Goal: Information Seeking & Learning: Learn about a topic

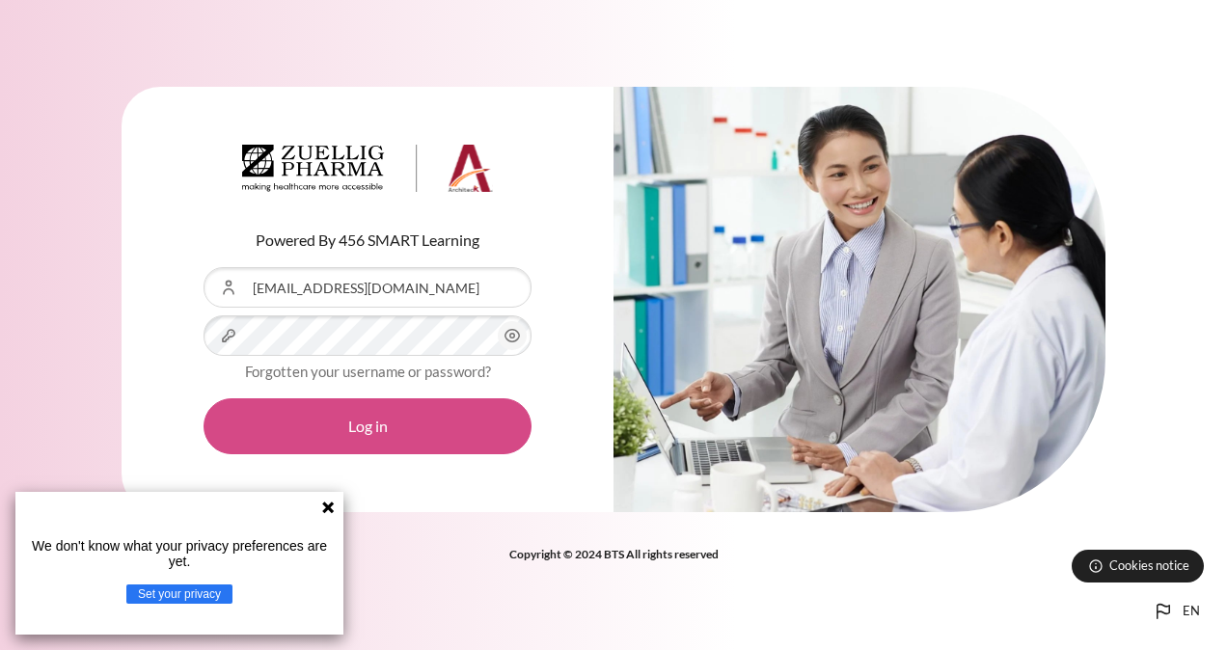
click at [342, 437] on button "Log in" at bounding box center [368, 426] width 328 height 56
click at [369, 426] on button "Log in" at bounding box center [368, 426] width 328 height 56
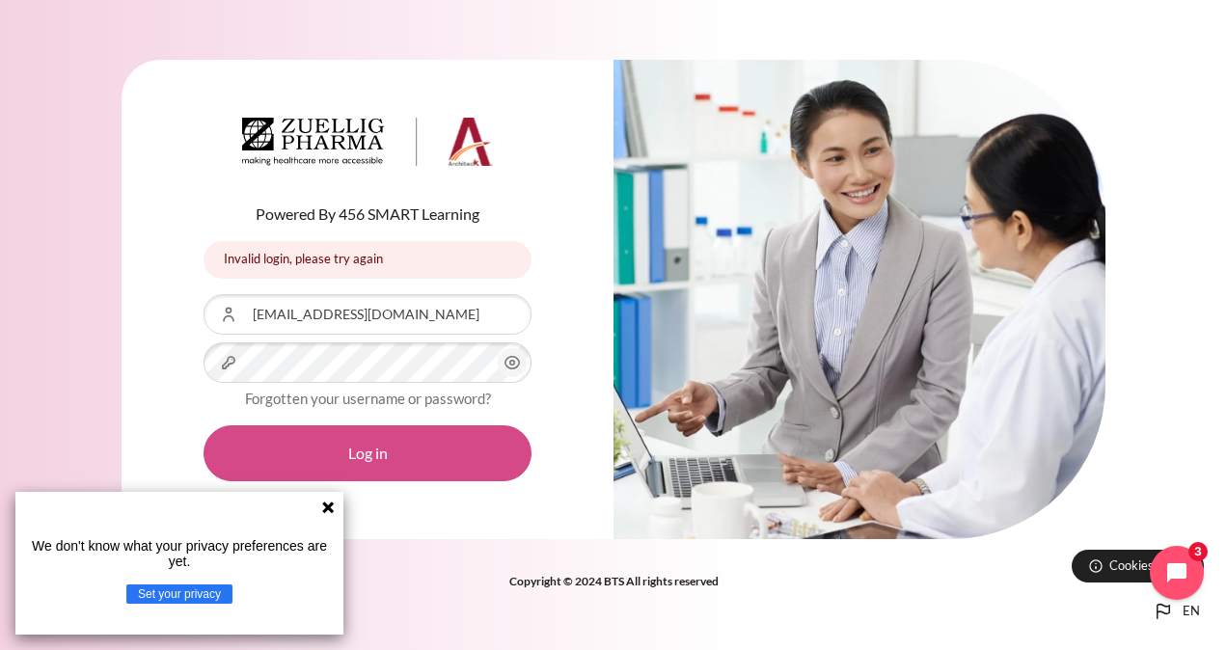
click at [384, 459] on button "Log in" at bounding box center [368, 453] width 328 height 56
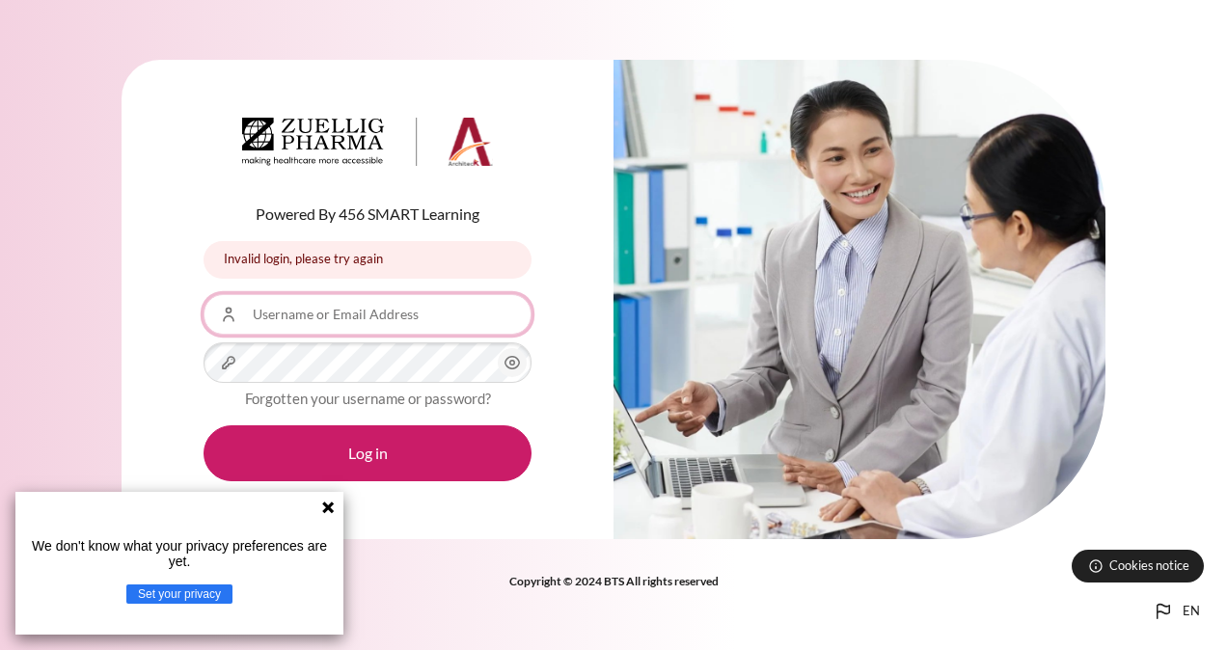
click at [362, 316] on input "Username or Email Address" at bounding box center [368, 314] width 328 height 41
type input "[EMAIL_ADDRESS][DOMAIN_NAME]"
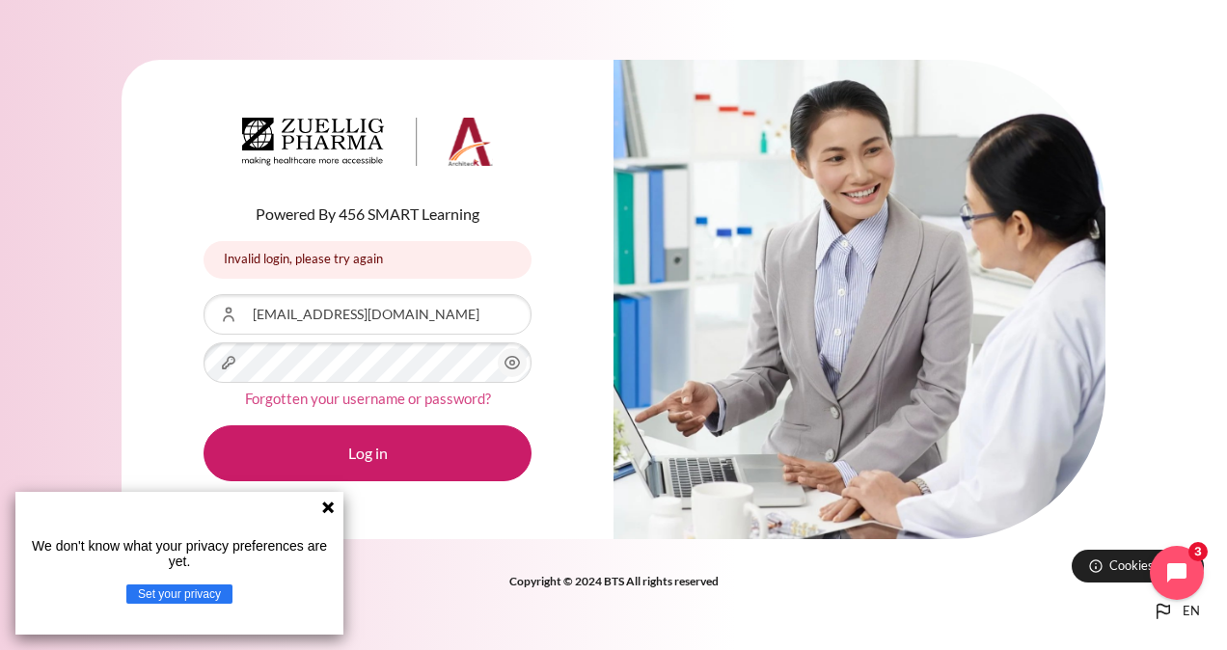
click at [428, 405] on link "Forgotten your username or password?" at bounding box center [368, 398] width 246 height 17
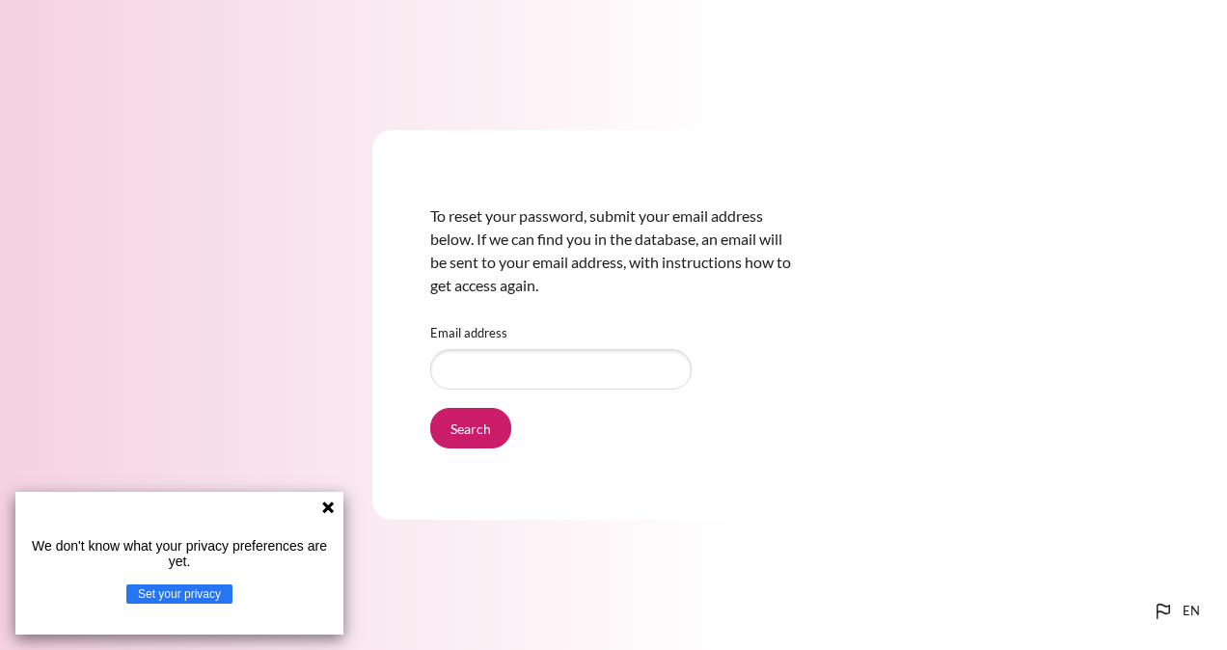
type input "[EMAIL_ADDRESS][DOMAIN_NAME]"
click at [464, 438] on input "Search" at bounding box center [470, 428] width 81 height 41
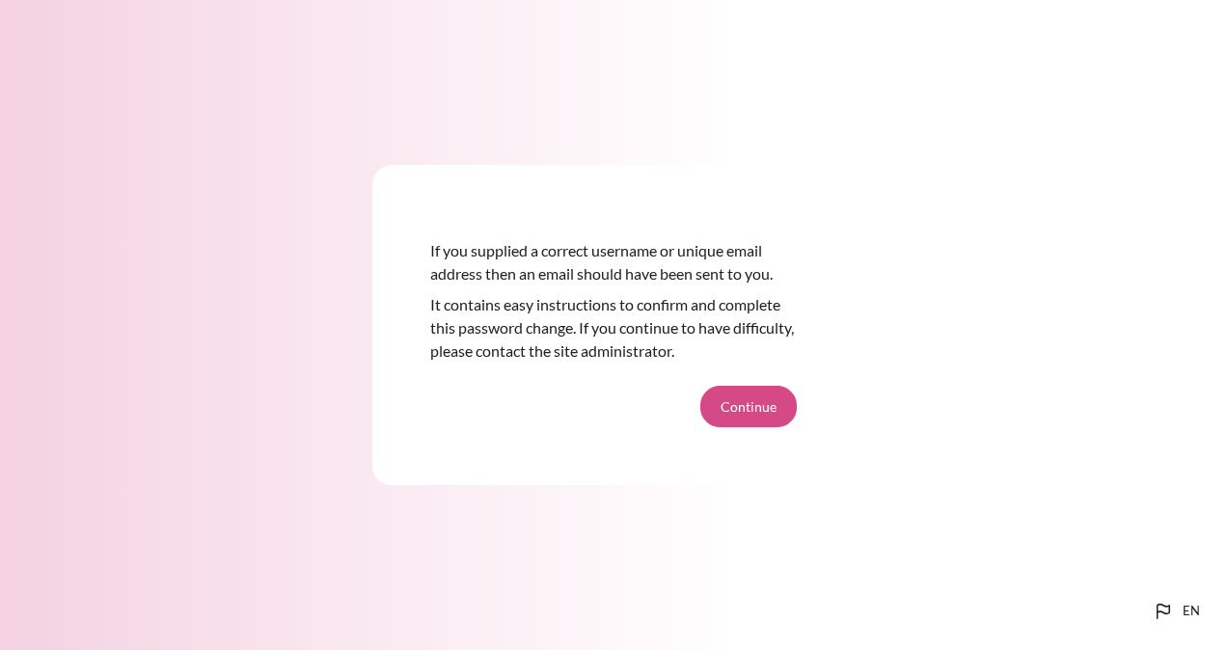
click at [760, 397] on button "Continue" at bounding box center [748, 406] width 96 height 41
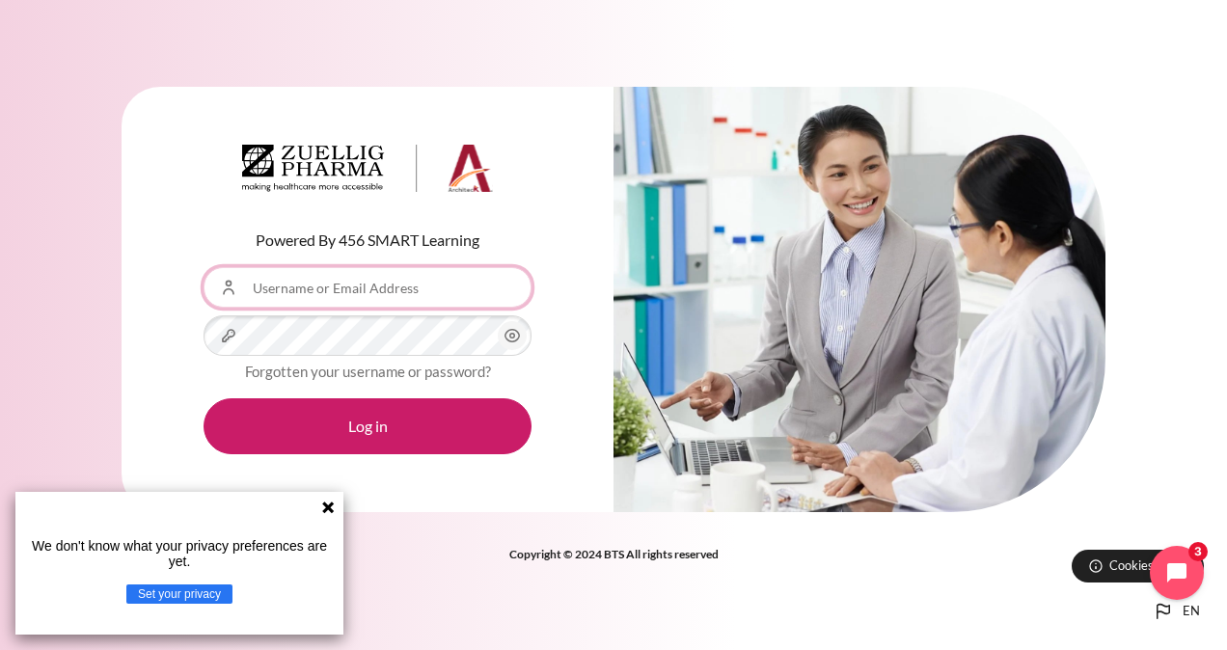
click at [410, 281] on input "Username or Email Address" at bounding box center [368, 287] width 328 height 41
type input "[EMAIL_ADDRESS][DOMAIN_NAME]"
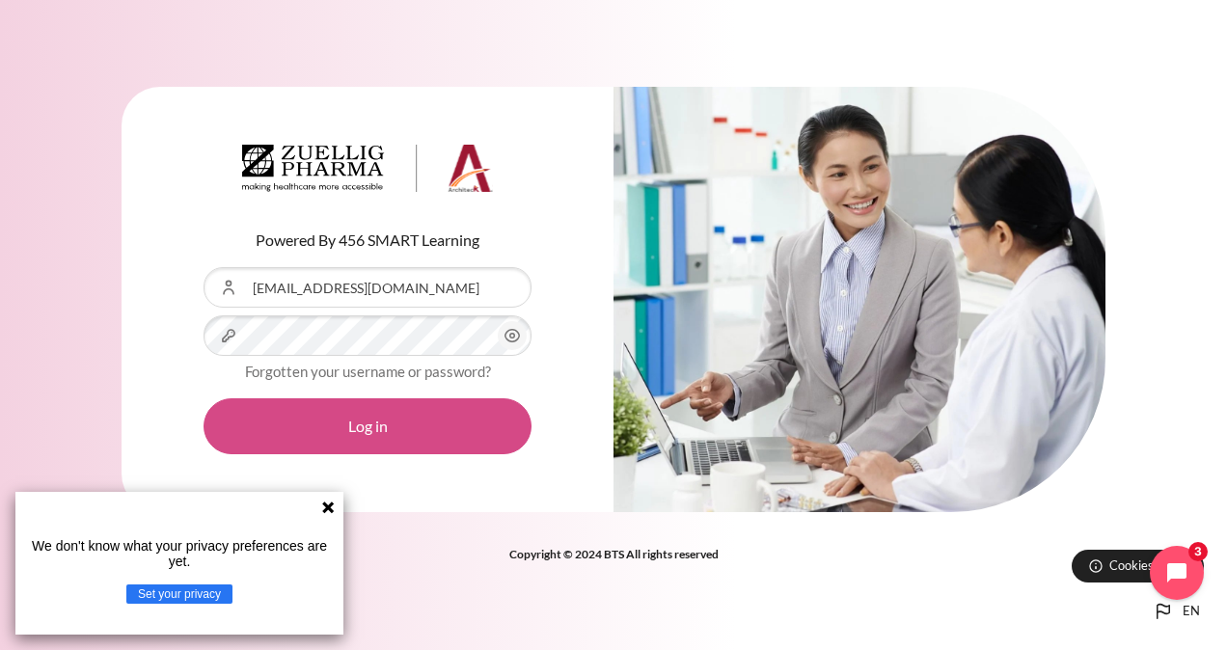
click at [383, 433] on button "Log in" at bounding box center [368, 426] width 328 height 56
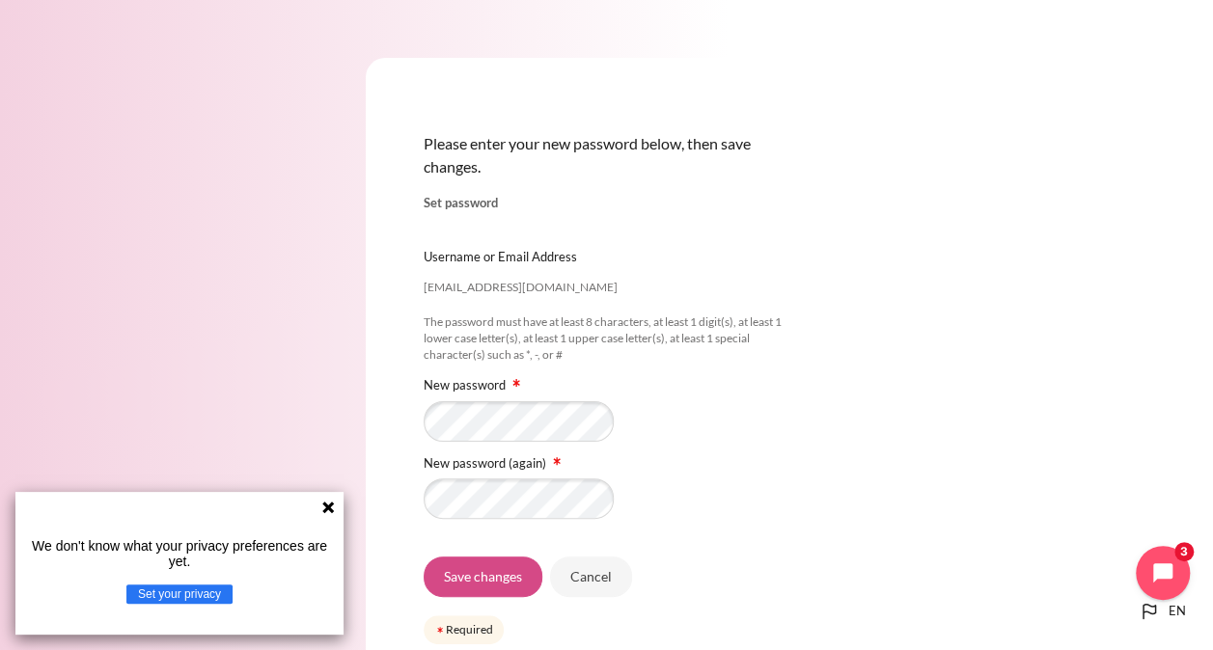
click at [488, 569] on input "Save changes" at bounding box center [483, 577] width 119 height 41
click at [320, 499] on div "We don't know what your privacy preferences are yet. Set your privacy" at bounding box center [179, 563] width 328 height 143
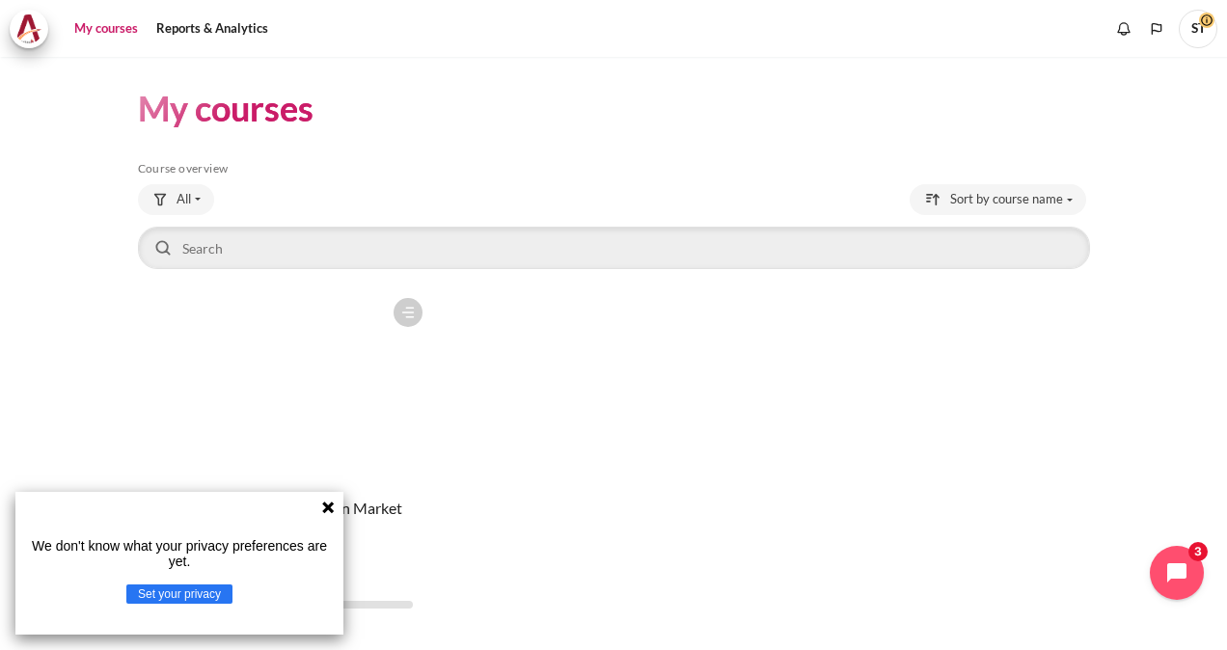
click at [328, 506] on icon at bounding box center [328, 508] width 12 height 12
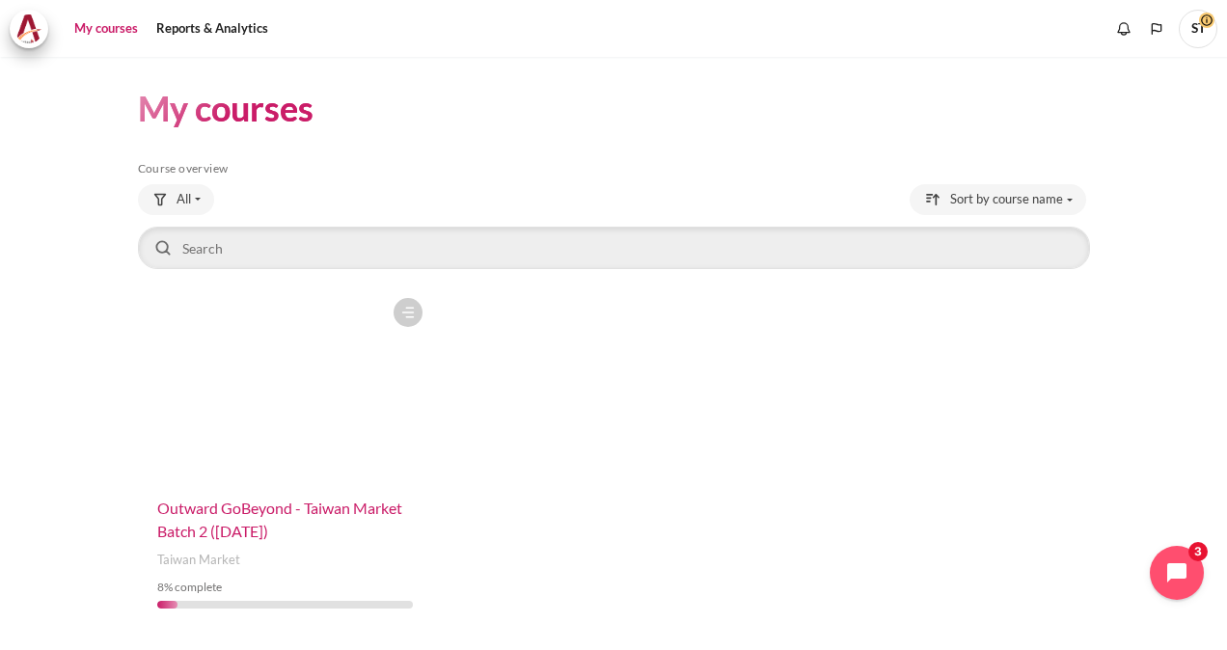
click at [303, 504] on span "Outward GoBeyond - Taiwan Market Batch 2 ([DATE])" at bounding box center [279, 519] width 245 height 41
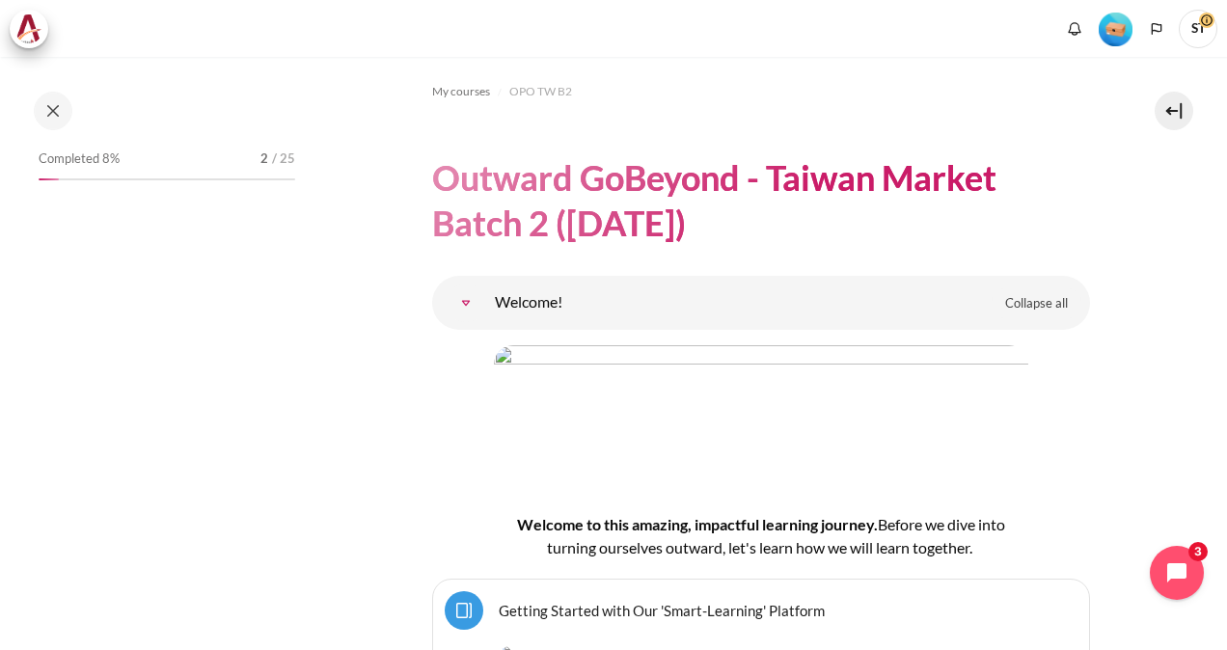
click at [303, 504] on div "Completed 8% 2 / 25" at bounding box center [167, 372] width 276 height 452
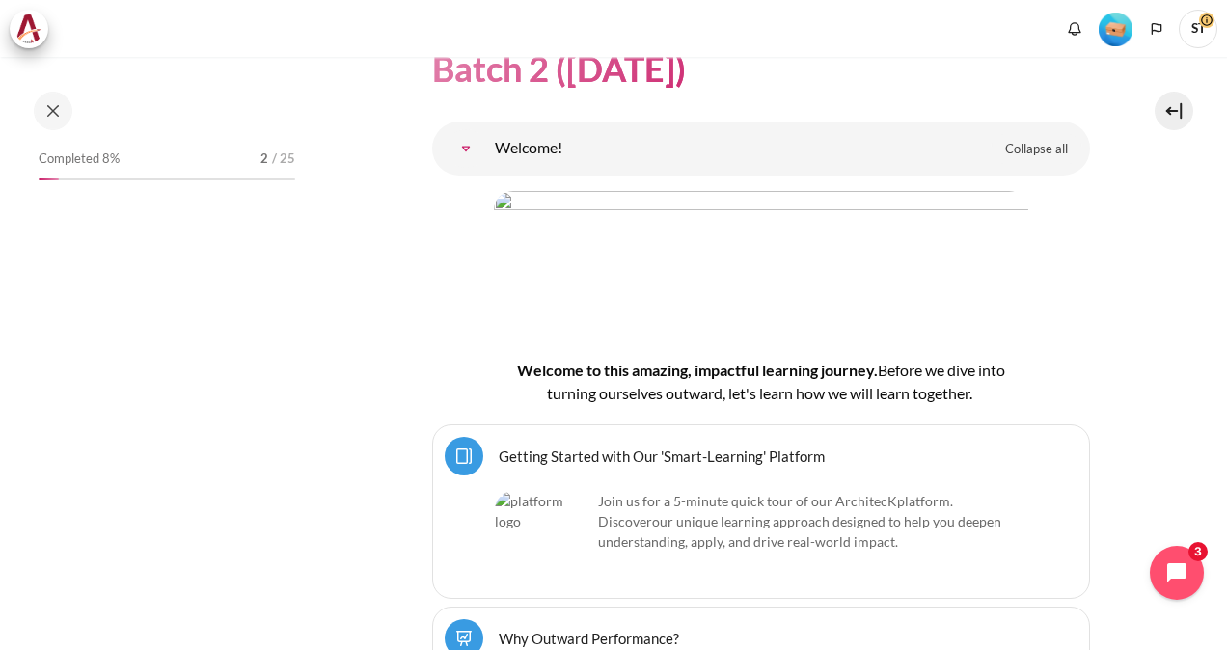
scroll to position [97, 0]
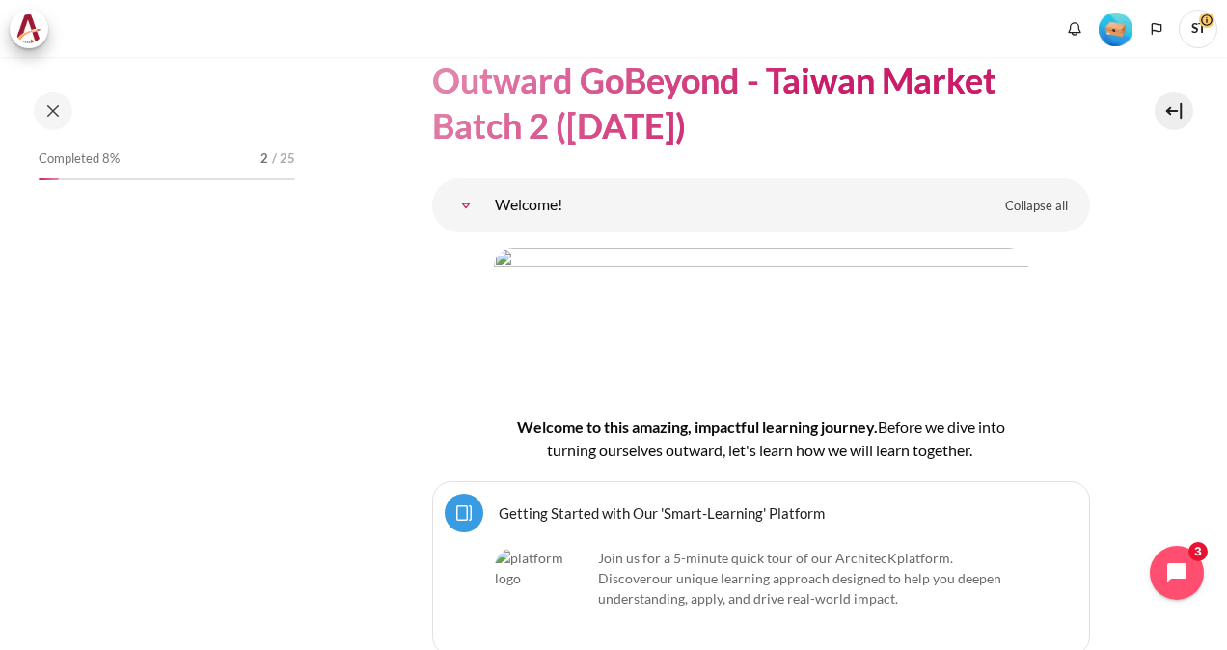
click at [485, 207] on link "Welcome!" at bounding box center [466, 205] width 39 height 39
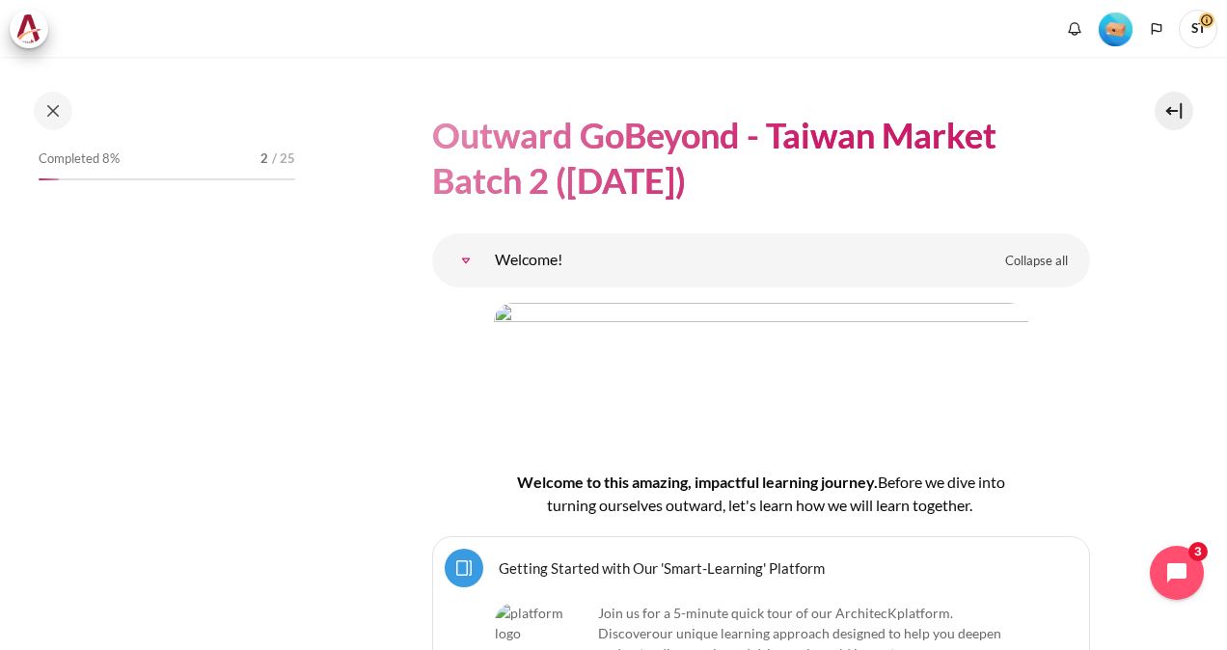
scroll to position [36, 0]
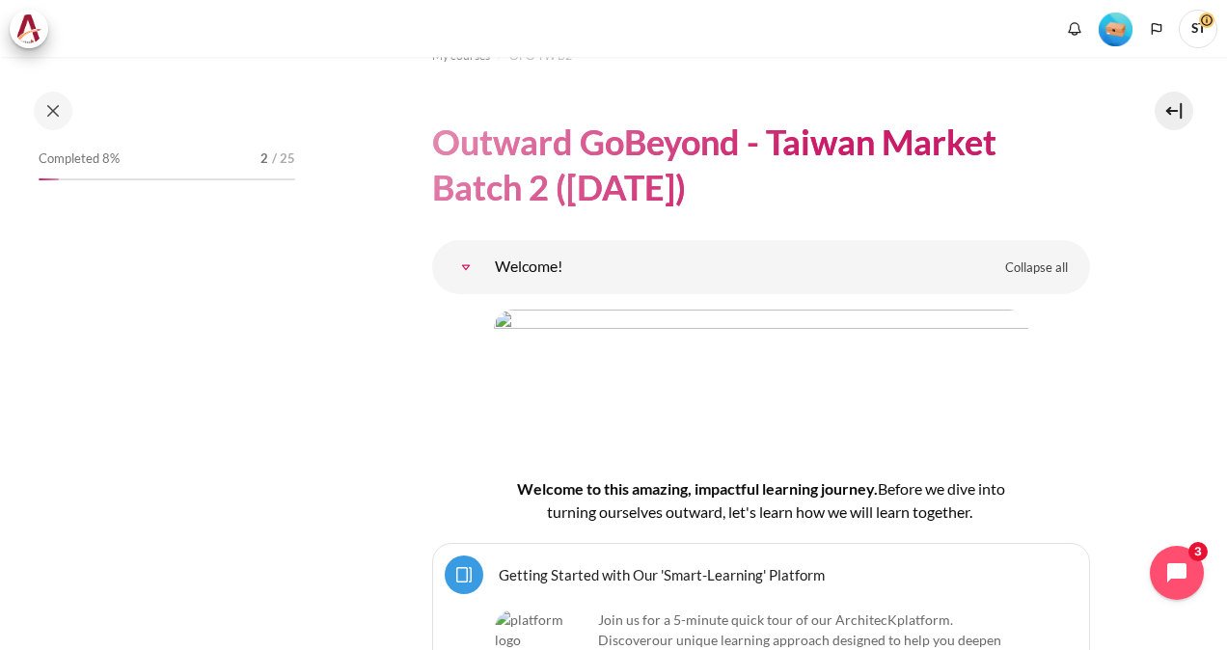
drag, startPoint x: 795, startPoint y: 299, endPoint x: 1088, endPoint y: 301, distance: 293.3
click at [1030, 261] on span "Collapse all" at bounding box center [1036, 268] width 63 height 19
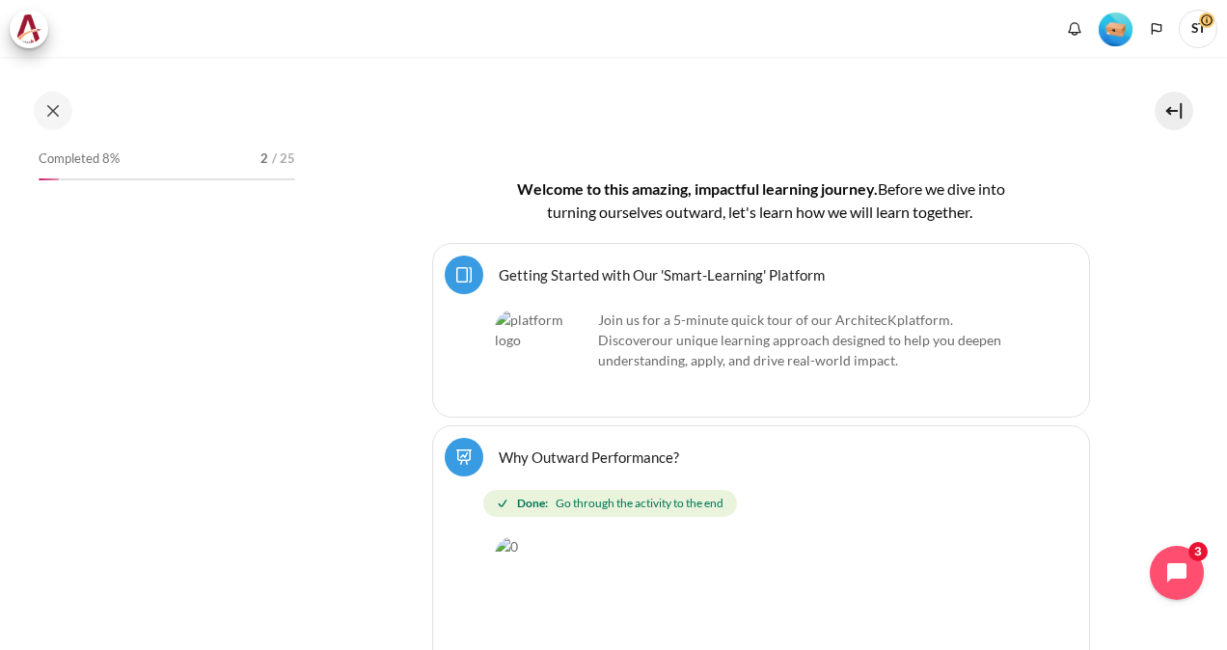
scroll to position [343, 0]
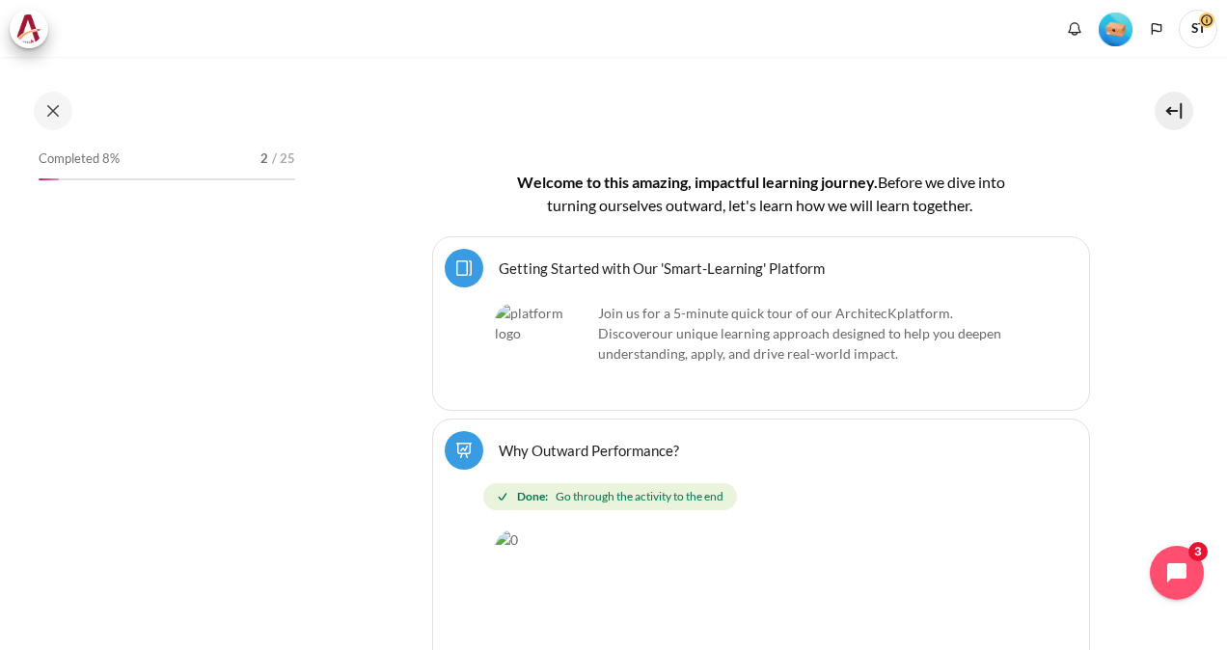
click at [772, 325] on span "our unique learning approach designed to help you deepen understanding, apply, …" at bounding box center [799, 343] width 403 height 37
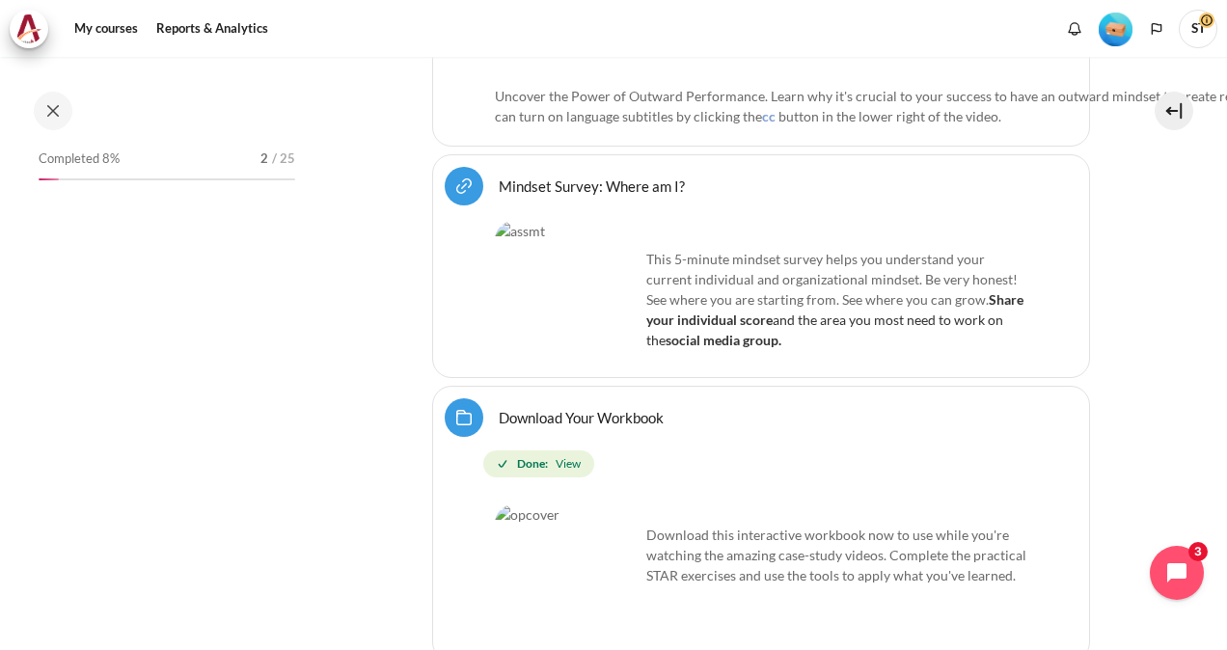
scroll to position [1029, 0]
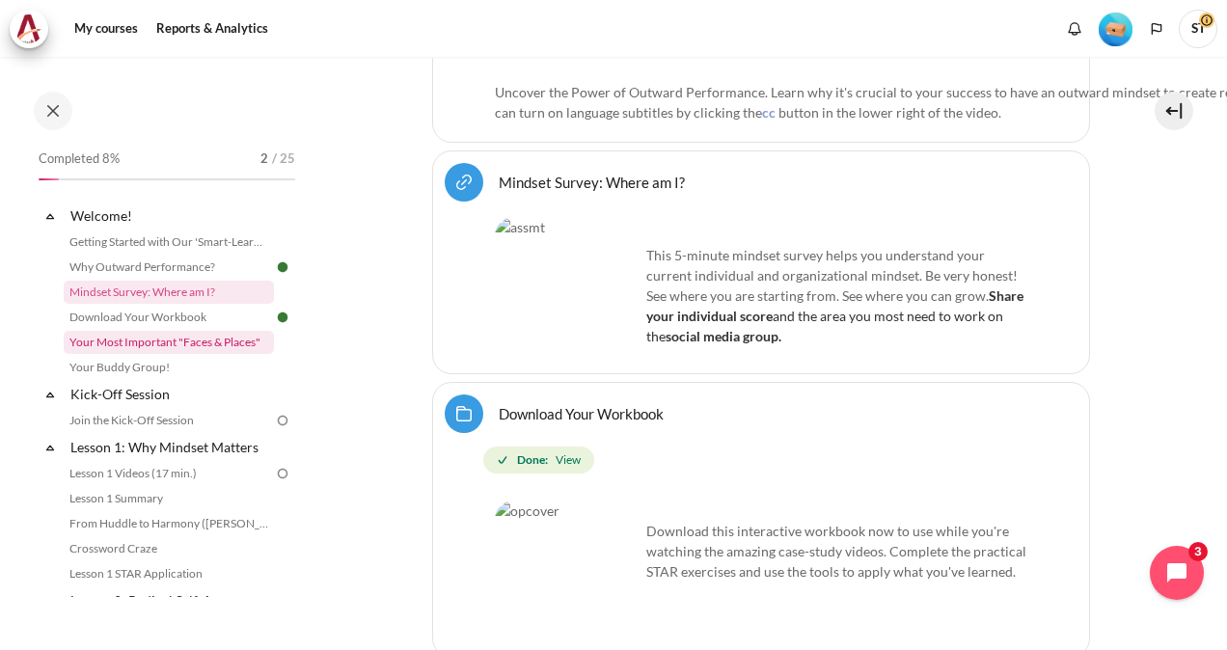
click at [170, 343] on link "Your Most Important "Faces & Places"" at bounding box center [169, 342] width 210 height 23
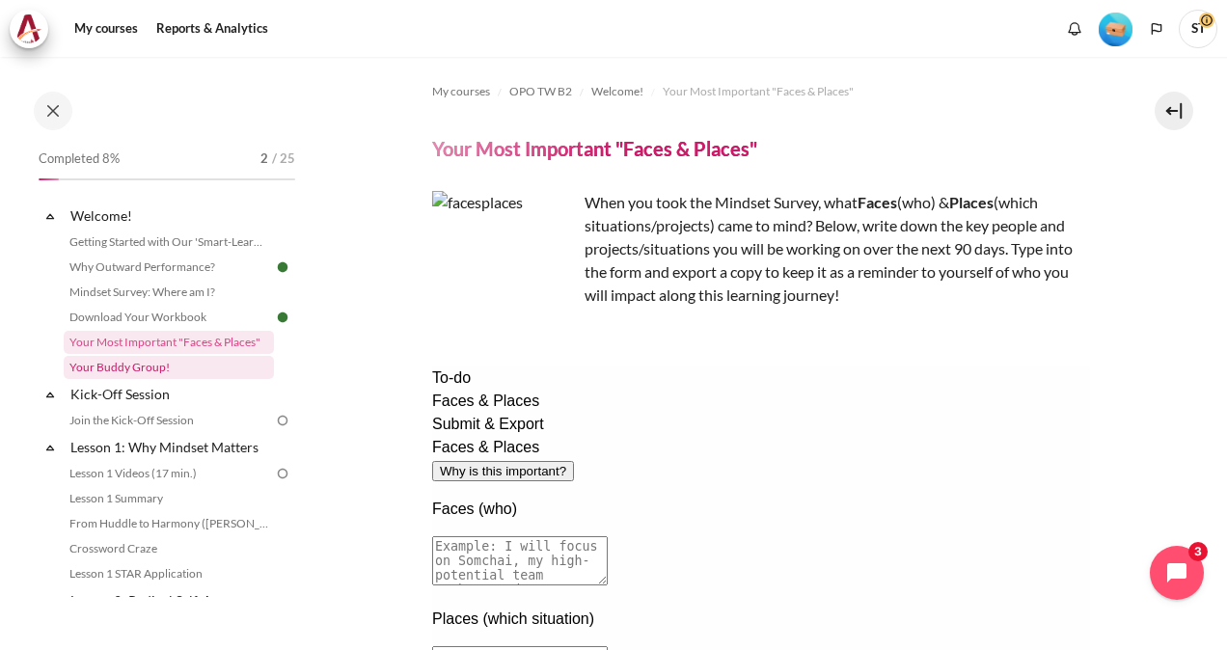
click at [154, 367] on link "Your Buddy Group!" at bounding box center [169, 367] width 210 height 23
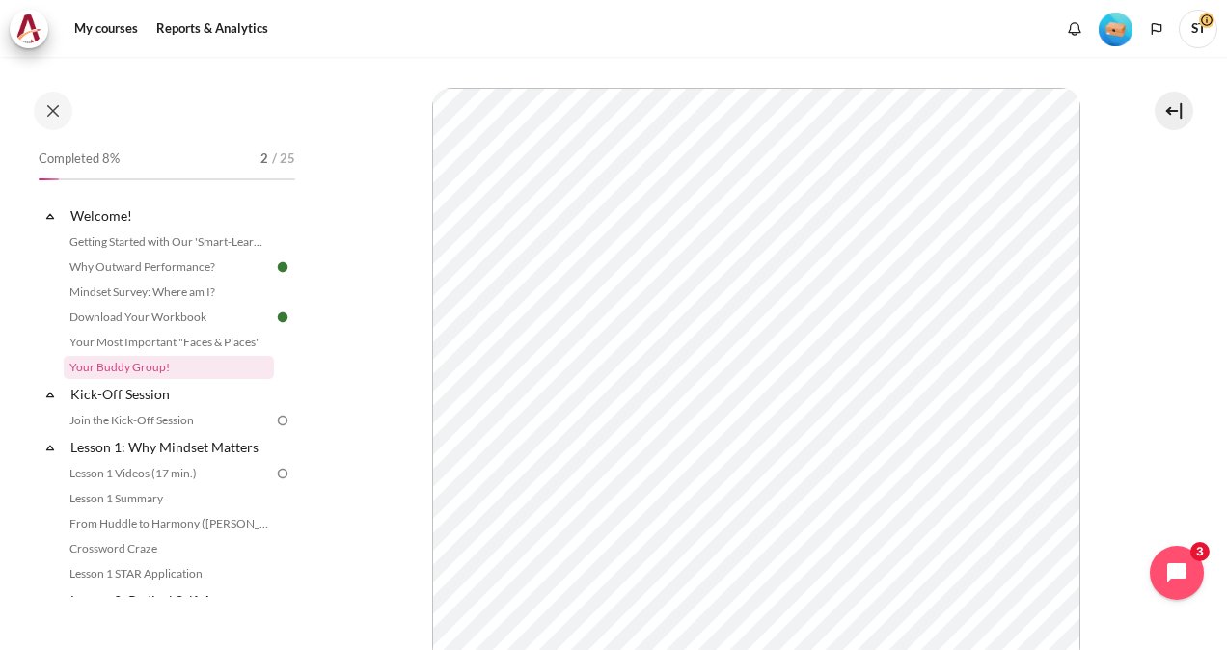
scroll to position [246, 0]
click at [170, 421] on link "Join the Kick-Off Session" at bounding box center [169, 420] width 210 height 23
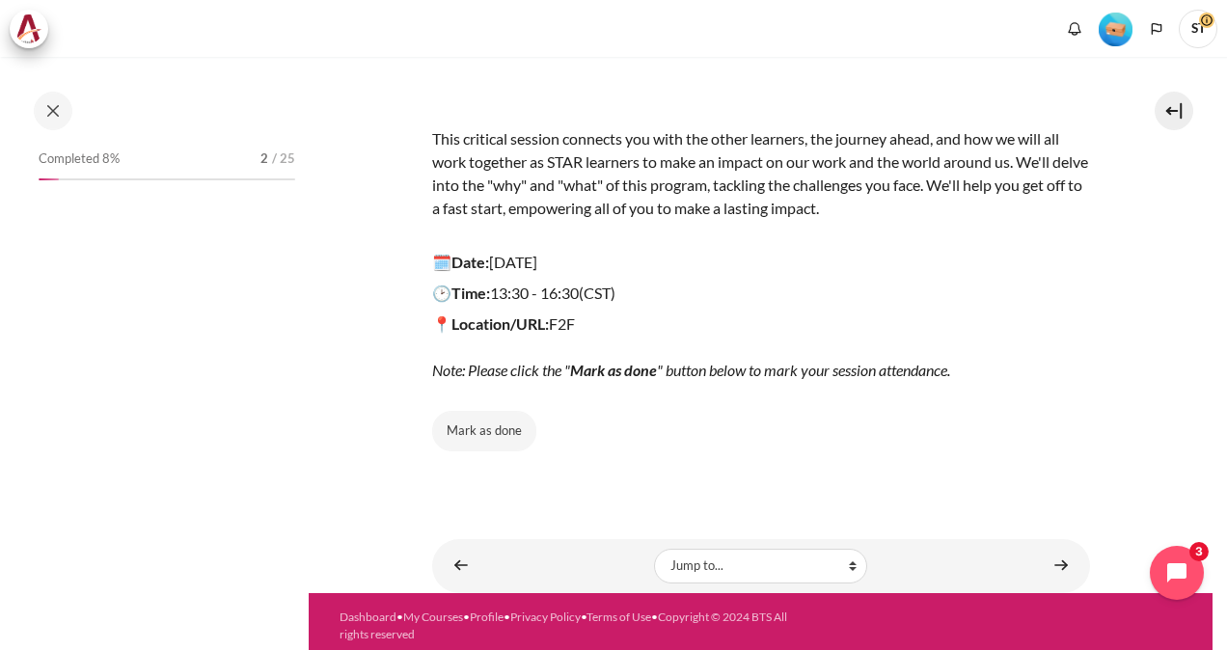
scroll to position [203, 0]
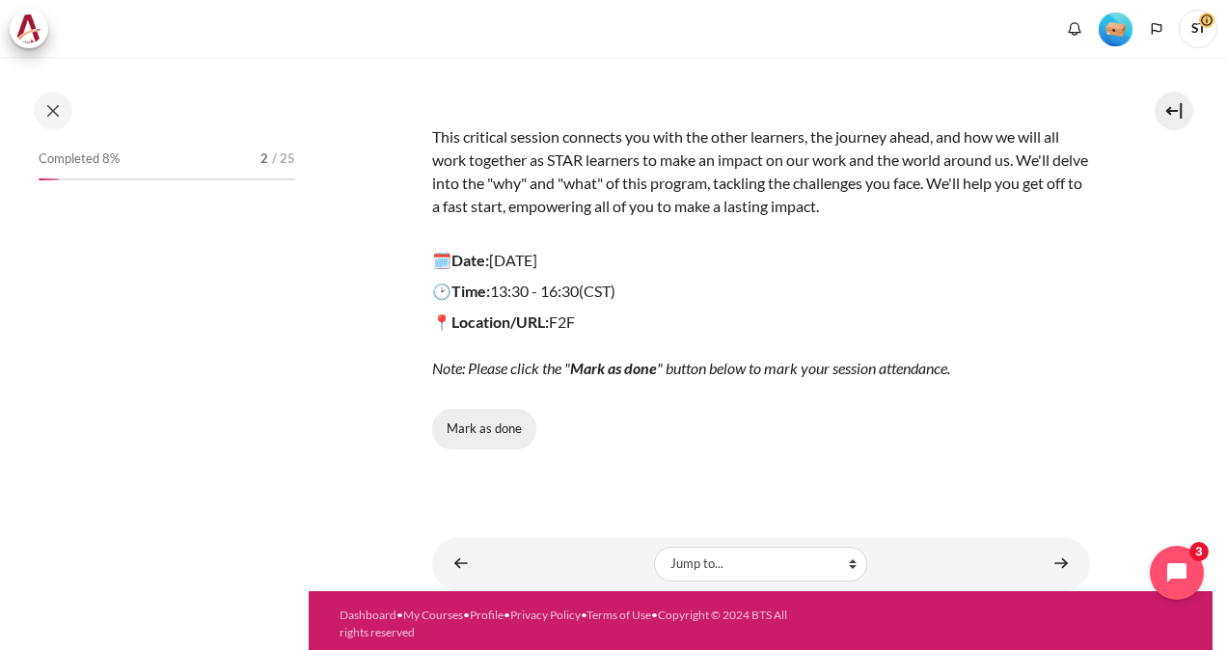
click at [475, 426] on button "Mark as done" at bounding box center [484, 429] width 104 height 41
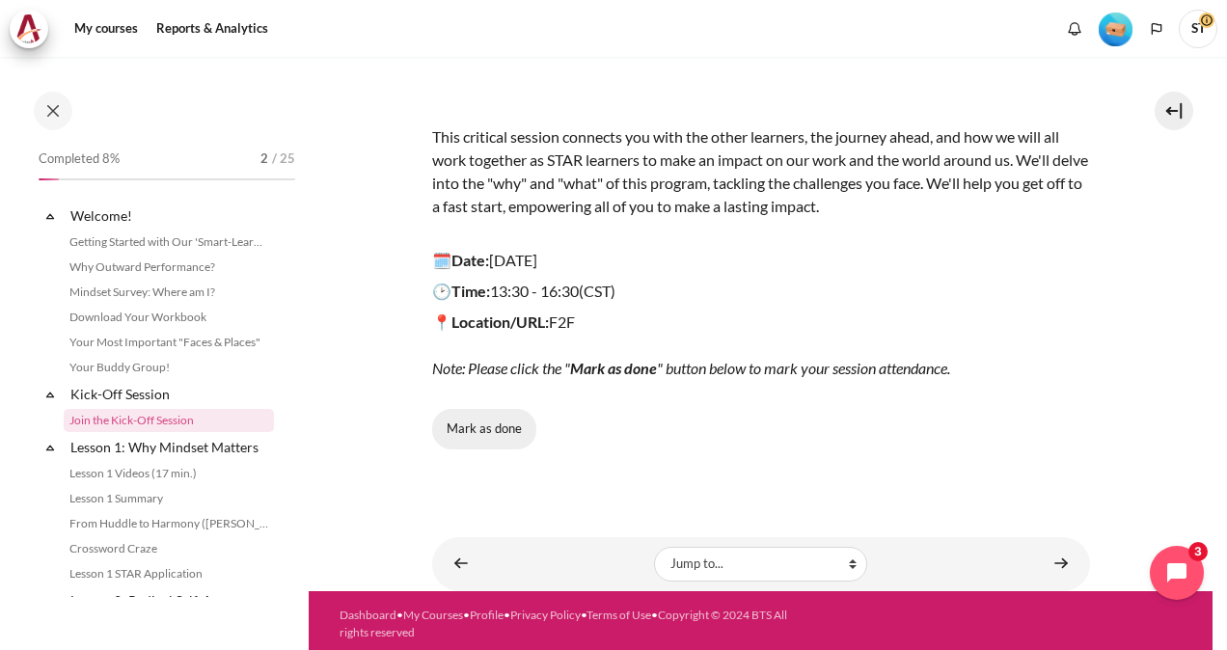
scroll to position [49, 0]
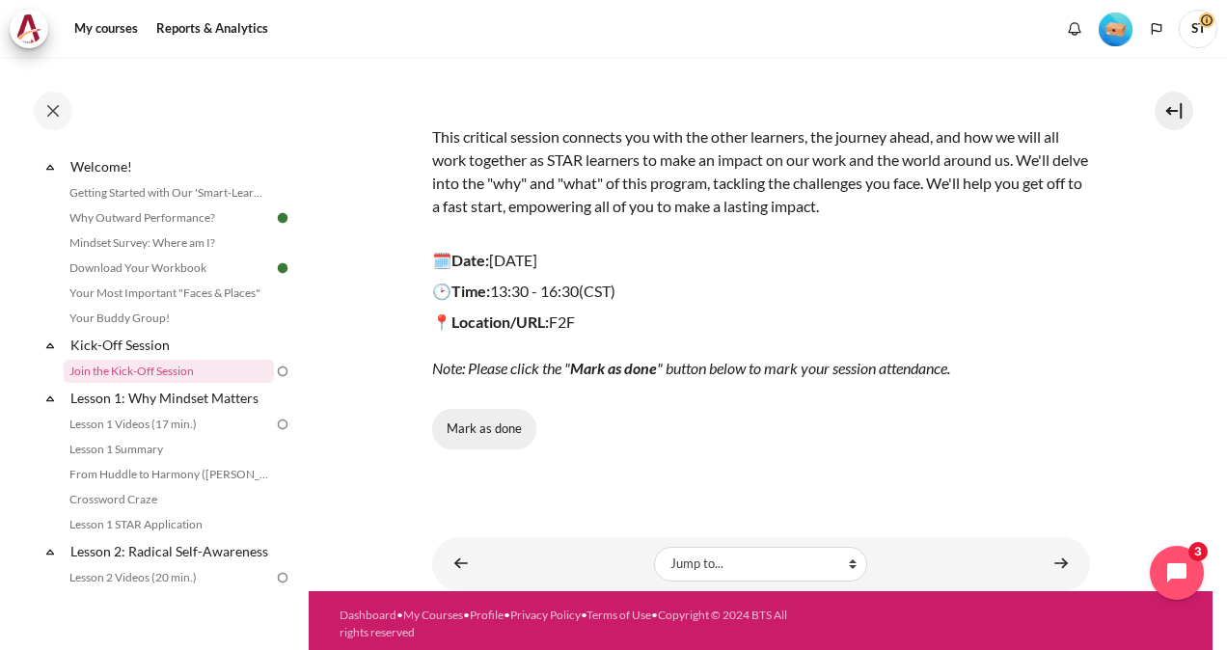
click at [496, 421] on button "Mark as done" at bounding box center [484, 429] width 104 height 41
click at [174, 418] on link "Lesson 1 Videos (17 min.)" at bounding box center [169, 424] width 210 height 23
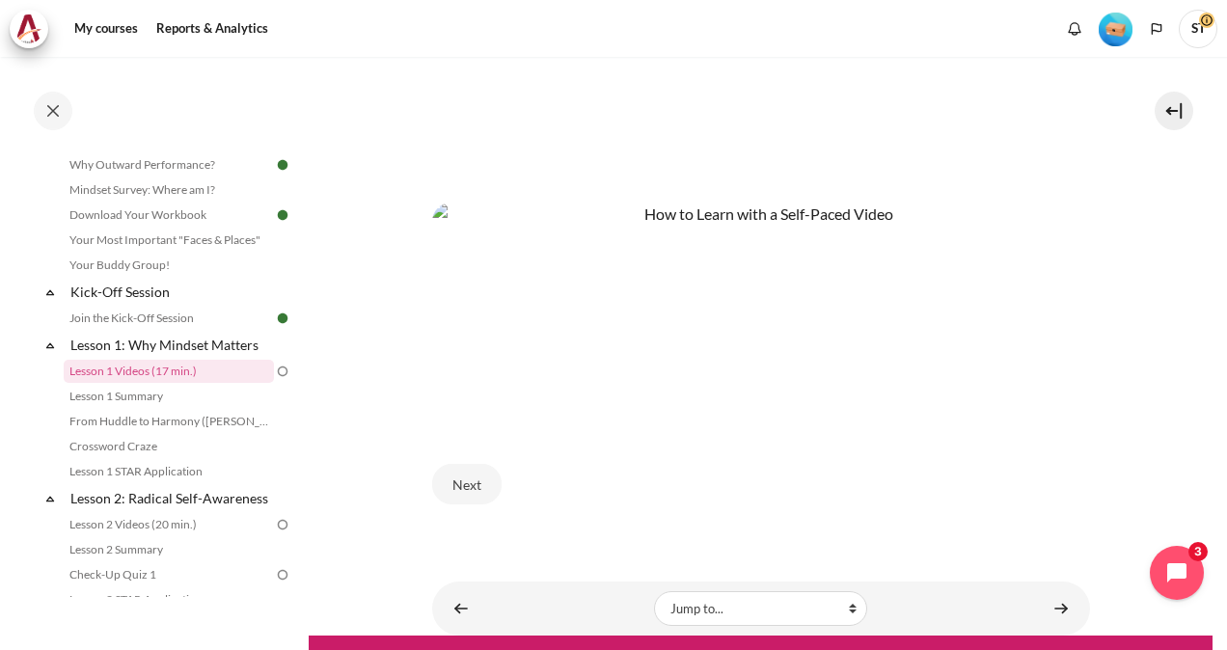
scroll to position [823, 0]
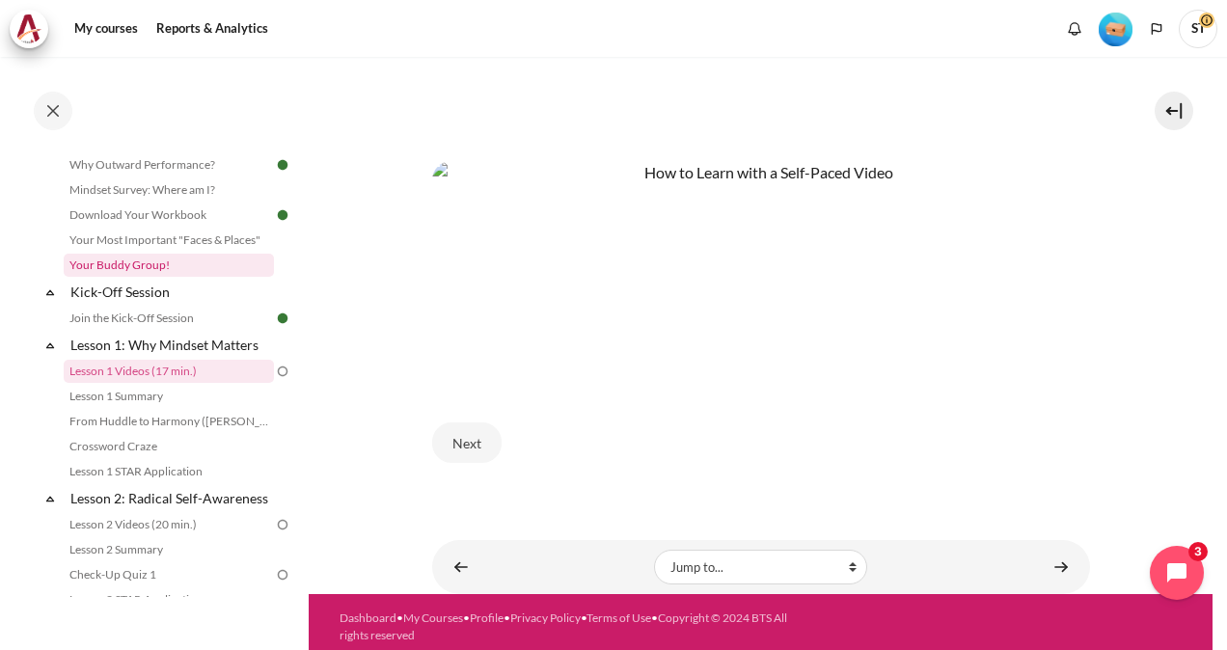
click at [157, 262] on link "Your Buddy Group!" at bounding box center [169, 265] width 210 height 23
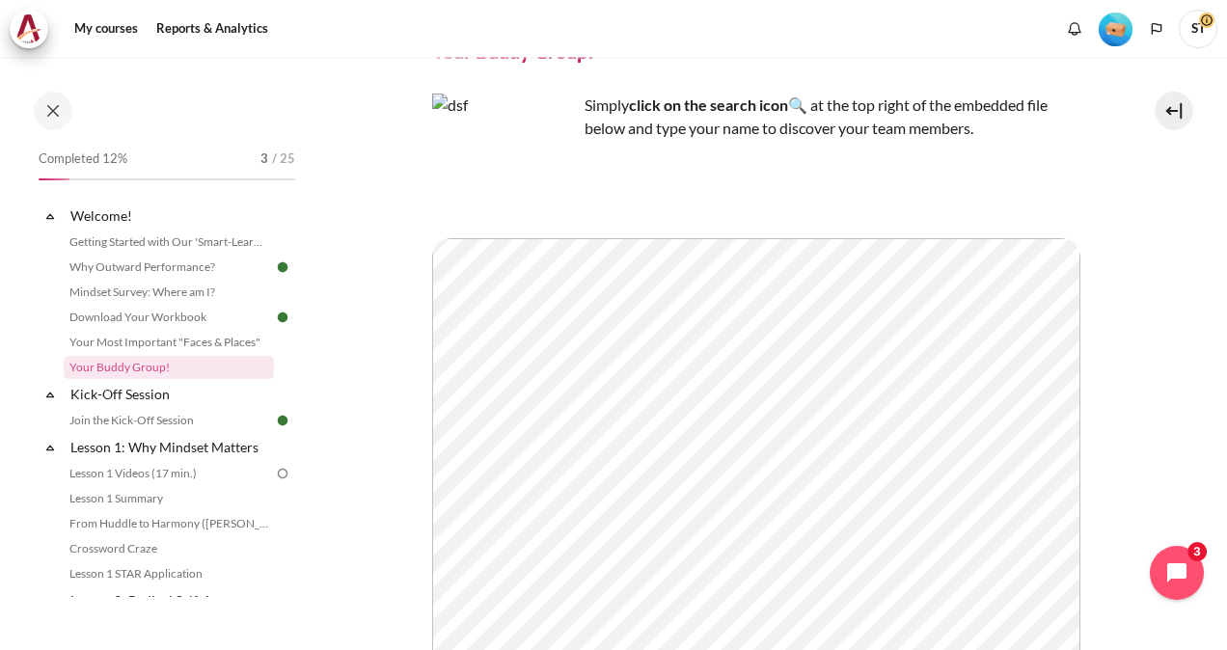
scroll to position [448, 0]
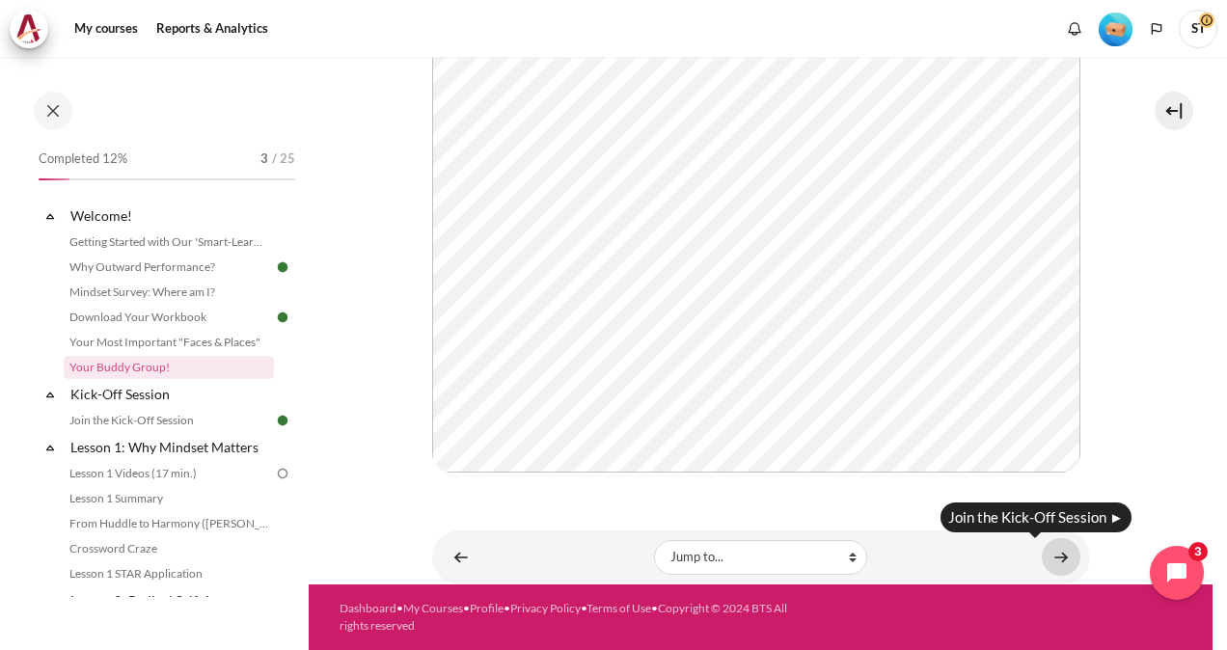
click at [1056, 556] on link "Content" at bounding box center [1061, 557] width 39 height 38
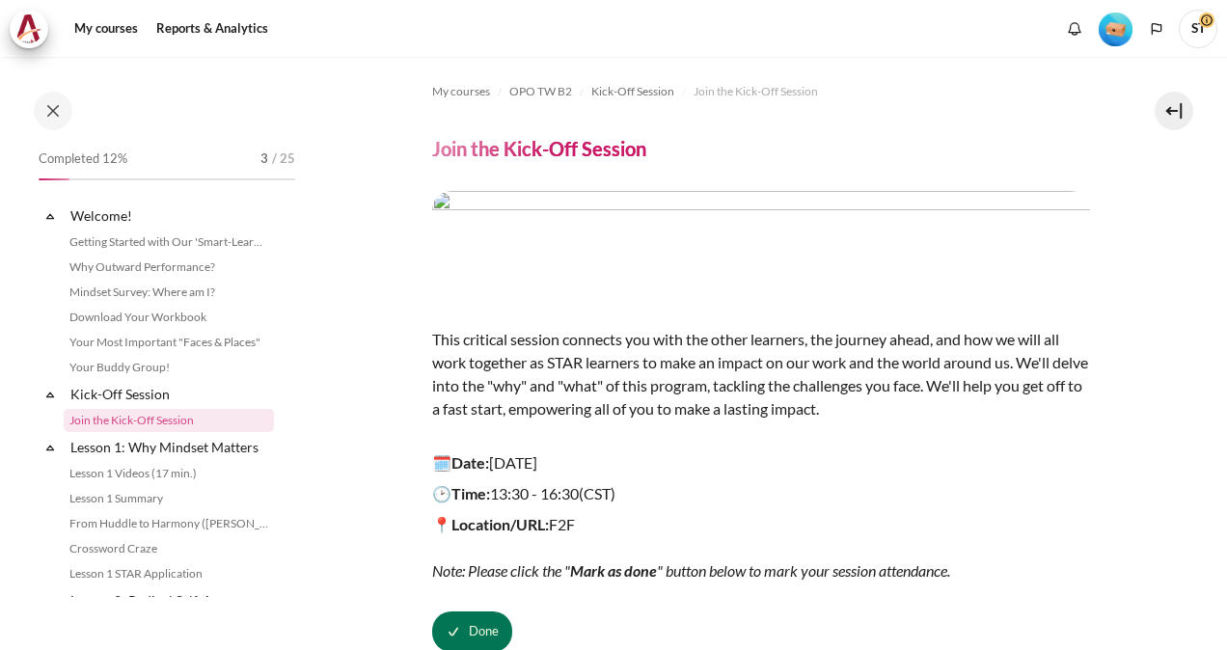
scroll to position [49, 0]
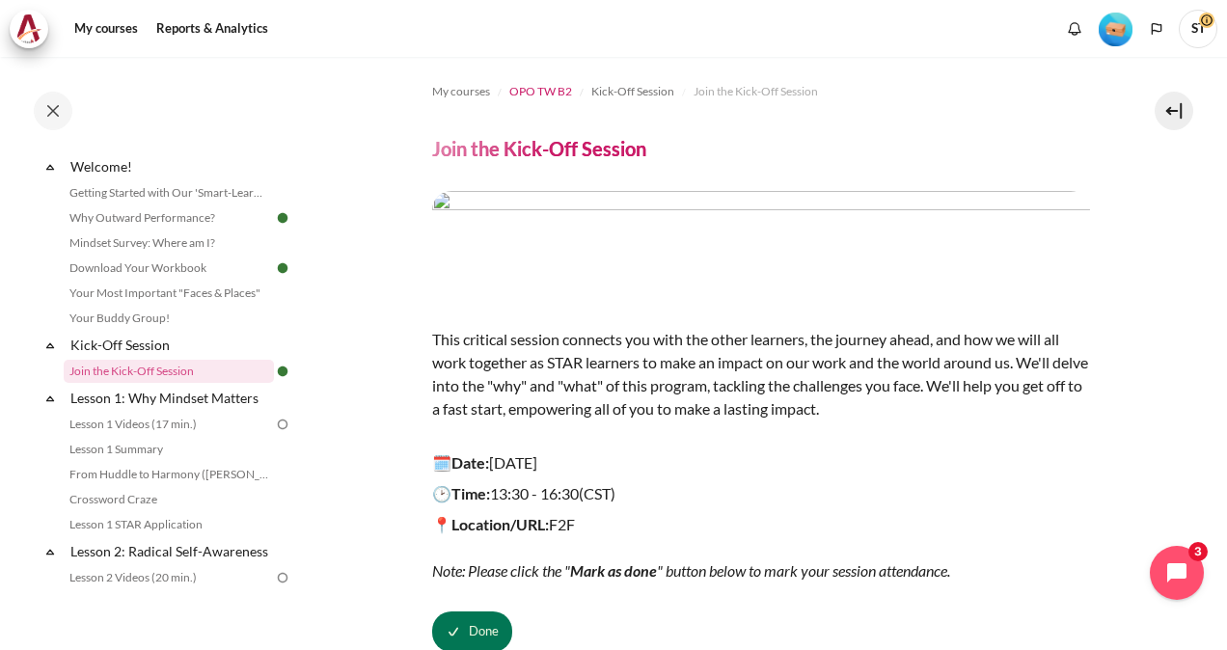
click at [562, 92] on span "OPO TW B2" at bounding box center [540, 91] width 63 height 17
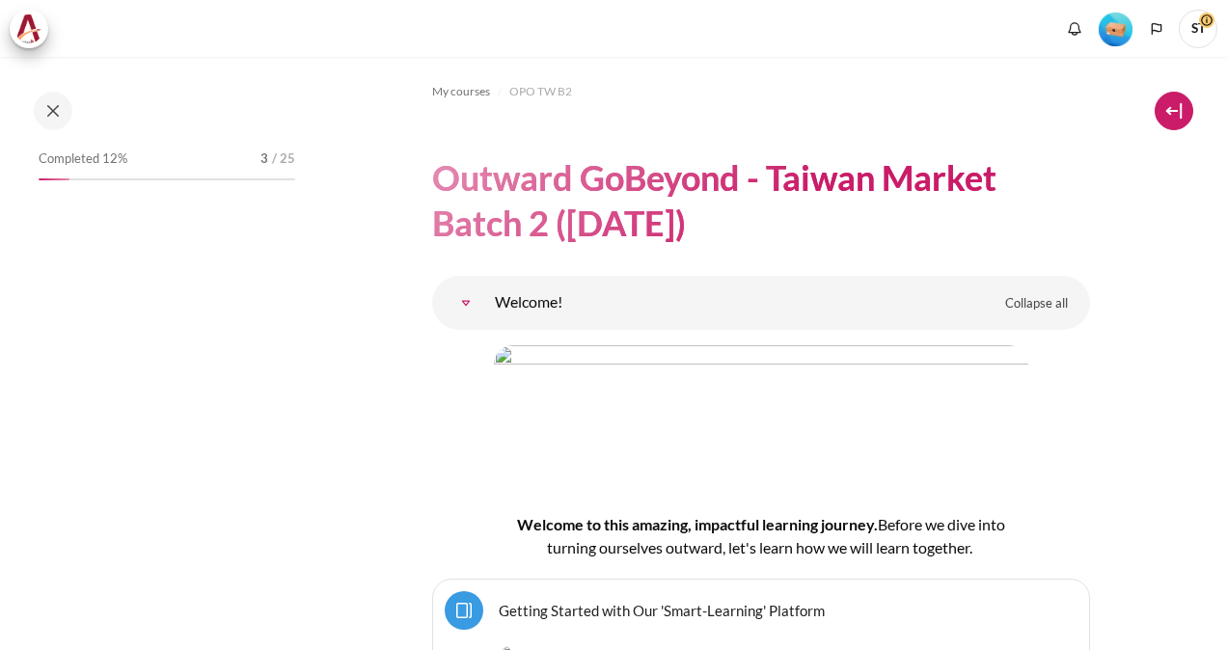
click at [1174, 106] on button at bounding box center [1174, 111] width 39 height 39
click at [1159, 118] on button at bounding box center [1174, 111] width 39 height 39
click at [1118, 20] on img "Level #1" at bounding box center [1116, 30] width 34 height 34
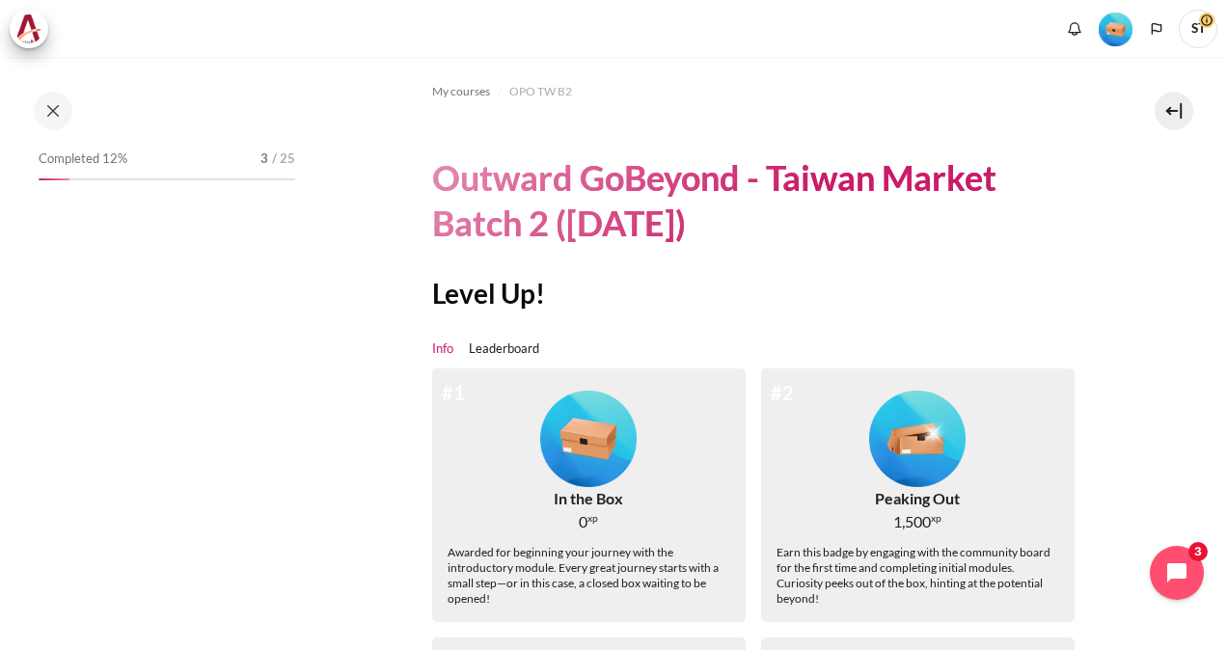
click at [1195, 27] on span "ST" at bounding box center [1198, 29] width 39 height 39
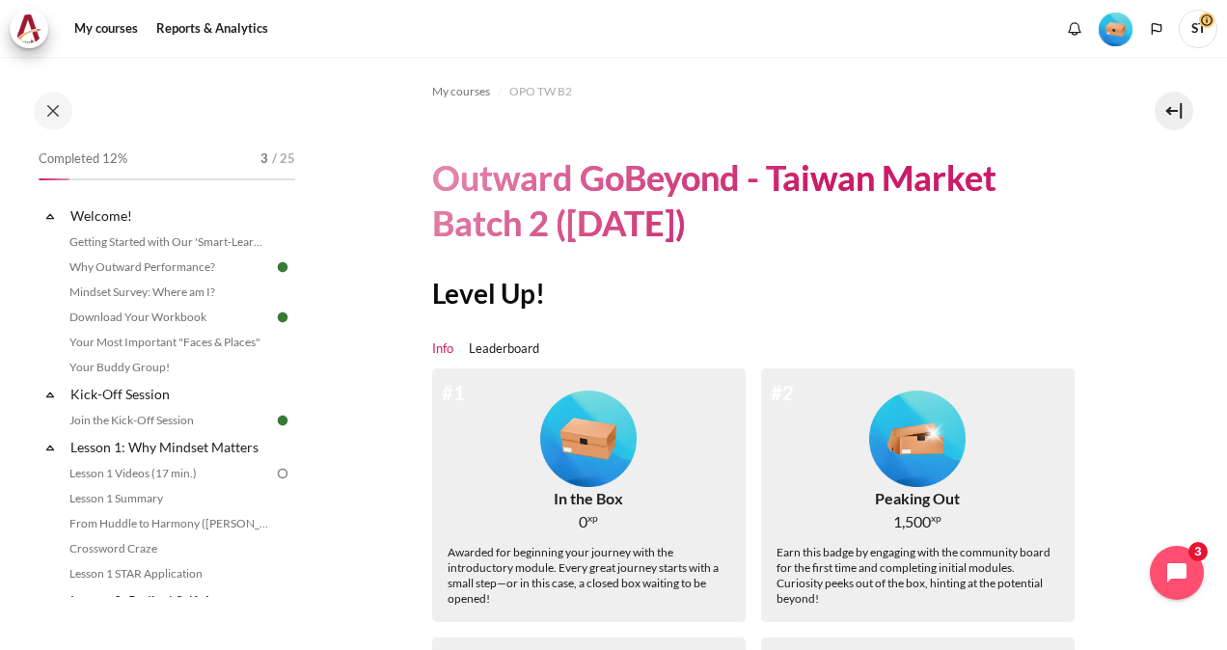
click at [1195, 27] on span "ST" at bounding box center [1198, 29] width 39 height 39
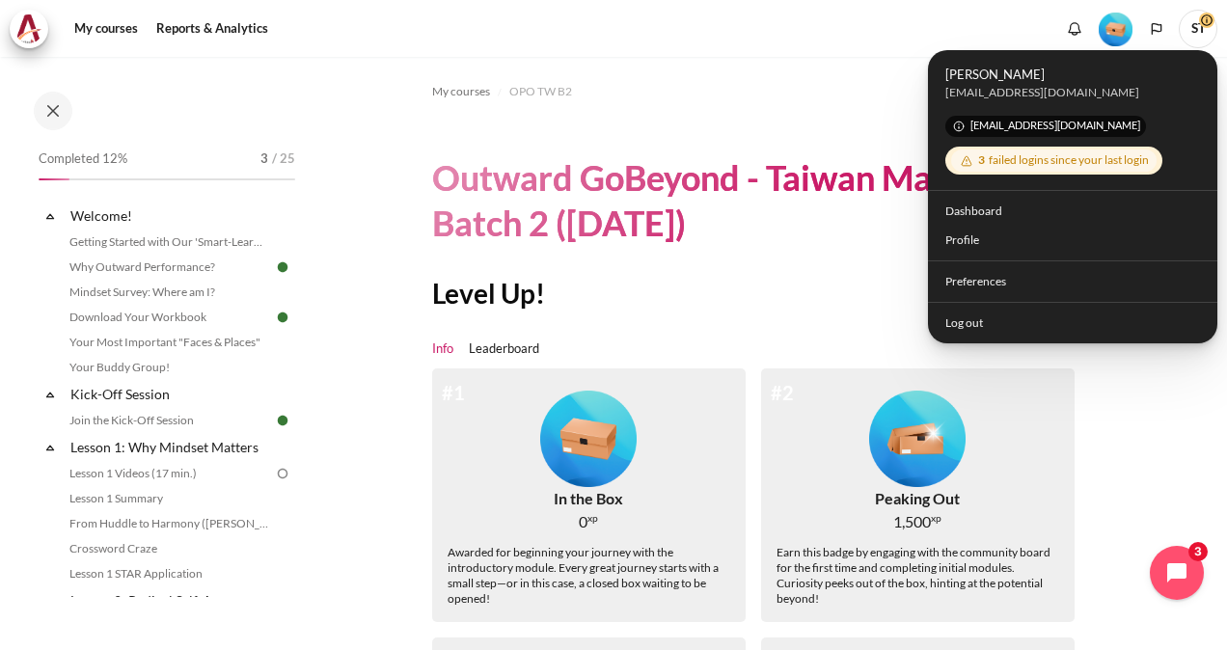
click at [1195, 27] on span "ST" at bounding box center [1198, 29] width 39 height 39
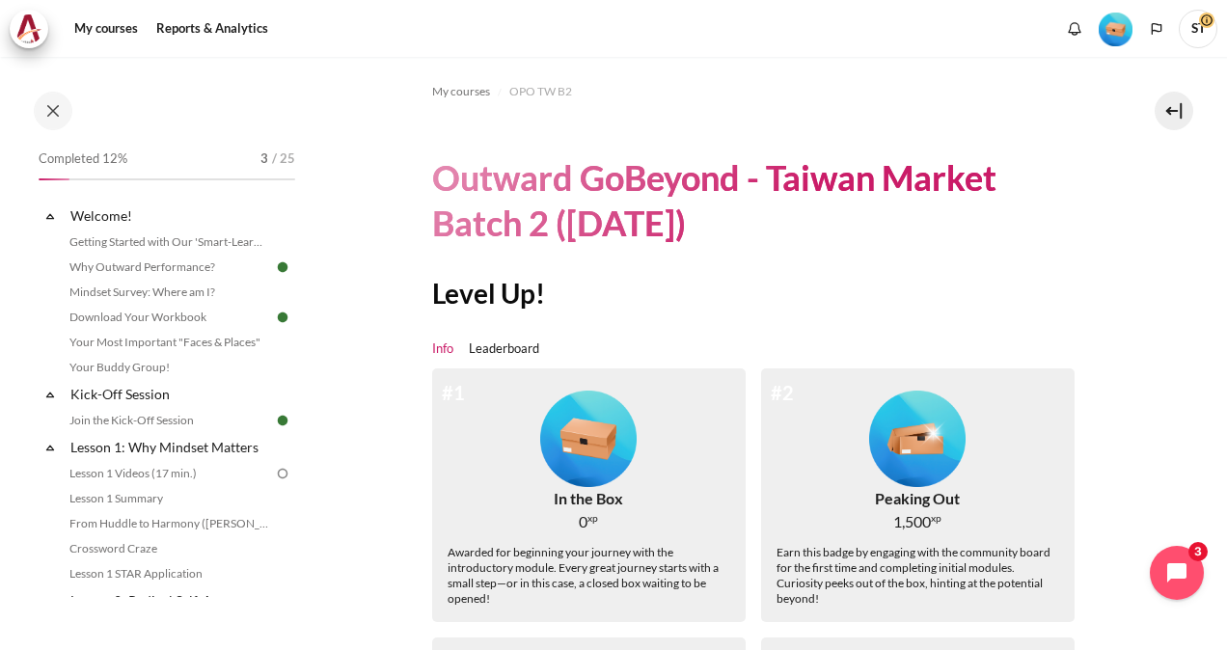
click at [1195, 27] on span "ST" at bounding box center [1198, 29] width 39 height 39
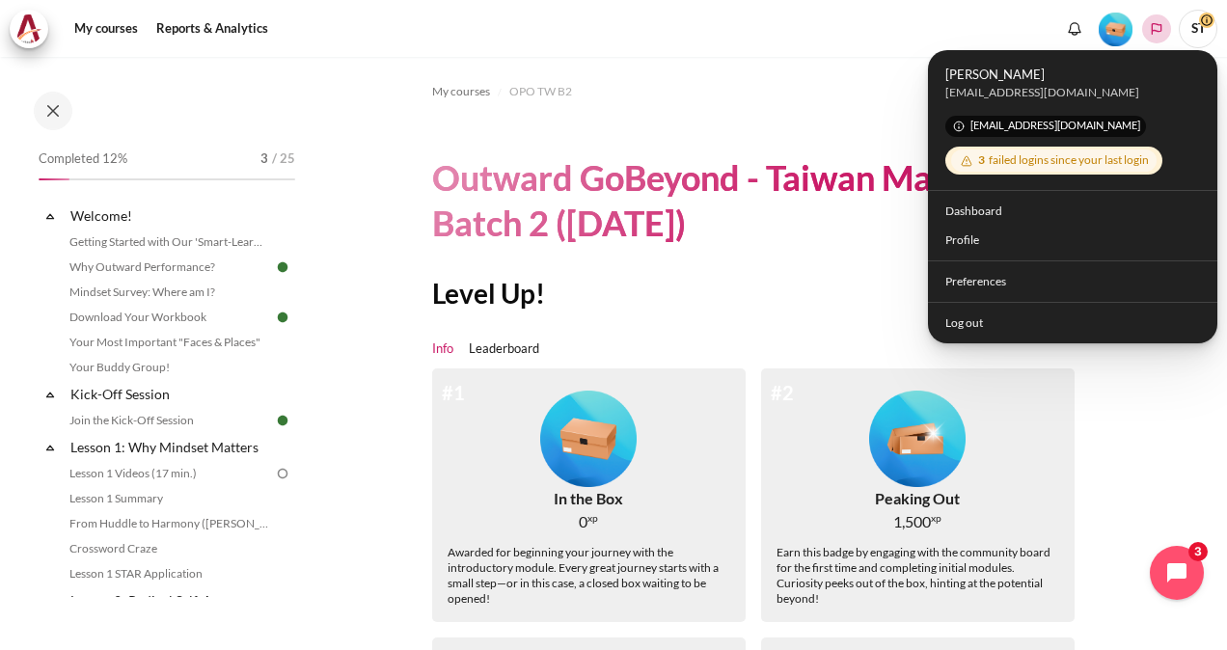
click at [1156, 28] on polyline "Languages" at bounding box center [1156, 28] width 15 height 15
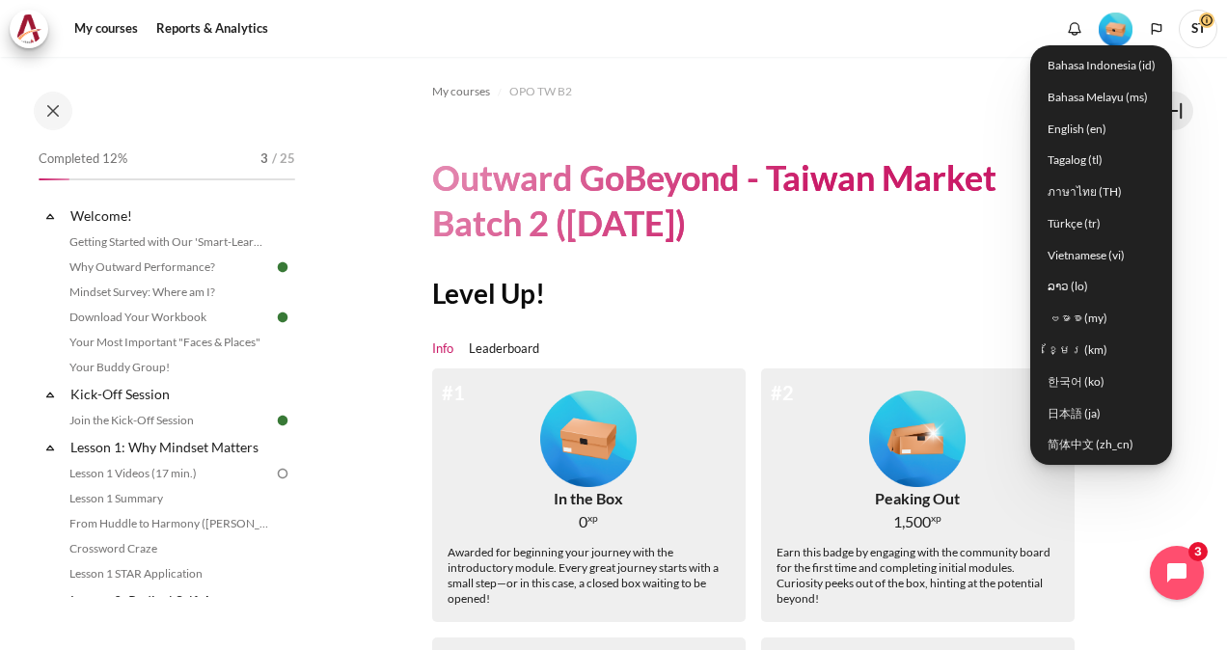
click at [888, 88] on ol "My courses OPO TW B2" at bounding box center [761, 91] width 658 height 31
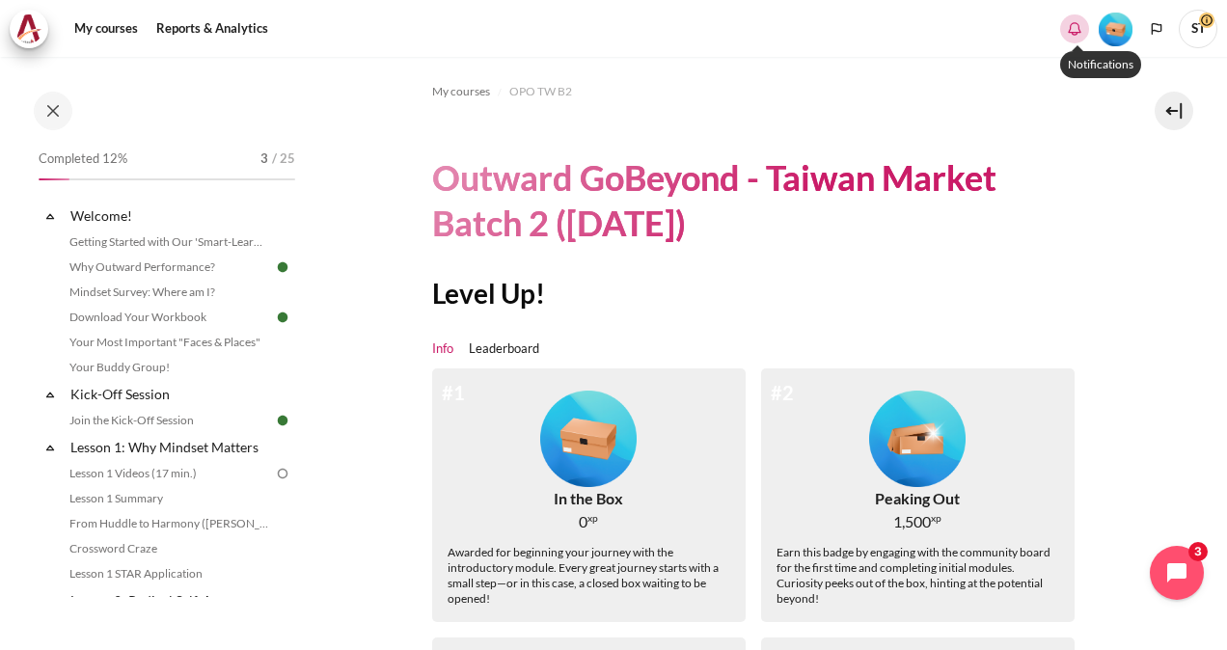
click at [1074, 31] on icon "Show notification window with no new notifications" at bounding box center [1075, 27] width 12 height 10
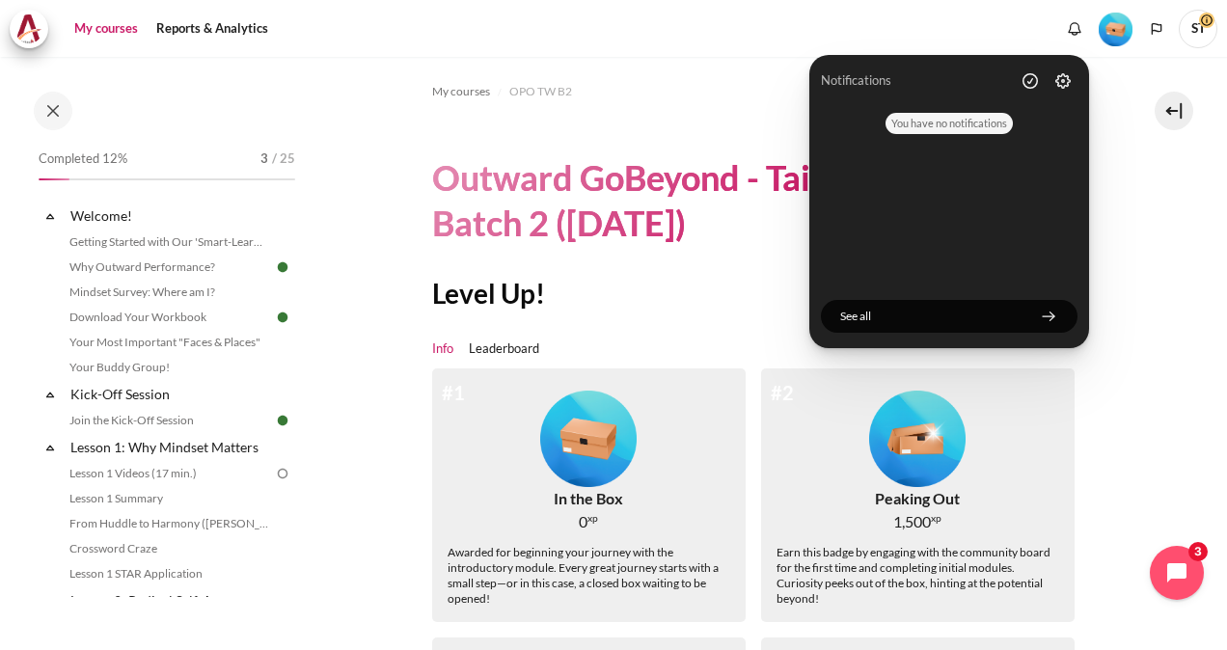
click at [121, 31] on link "My courses" at bounding box center [106, 29] width 77 height 39
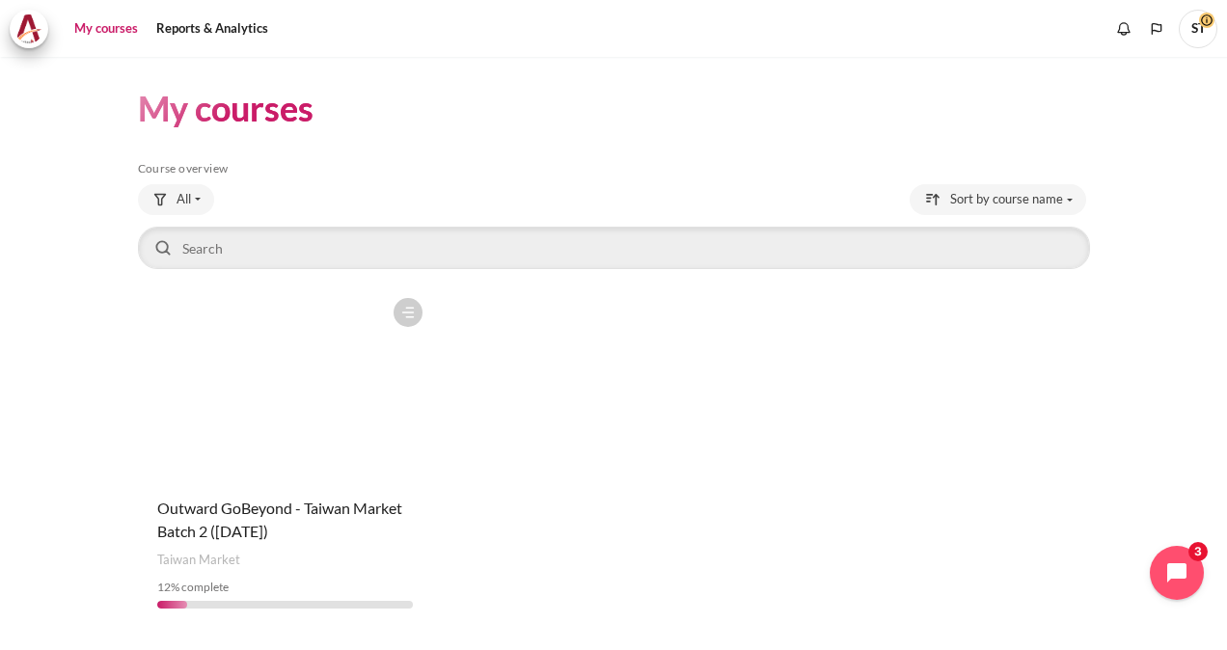
scroll to position [54, 0]
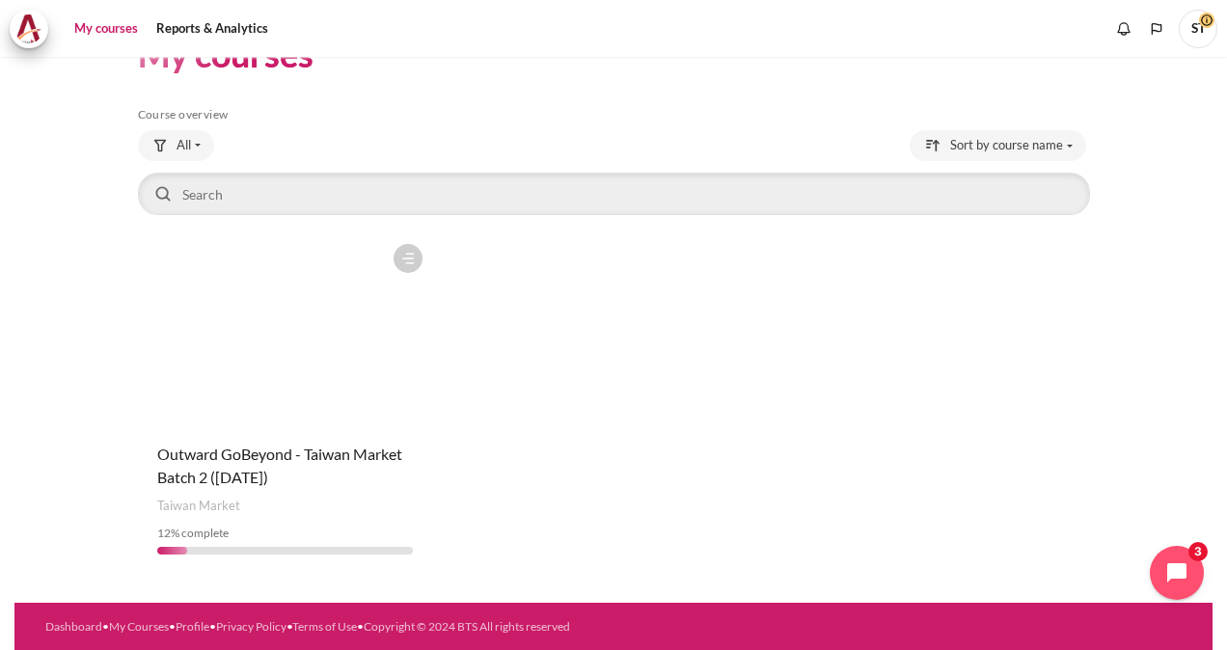
click at [281, 363] on figure "Content" at bounding box center [285, 330] width 294 height 193
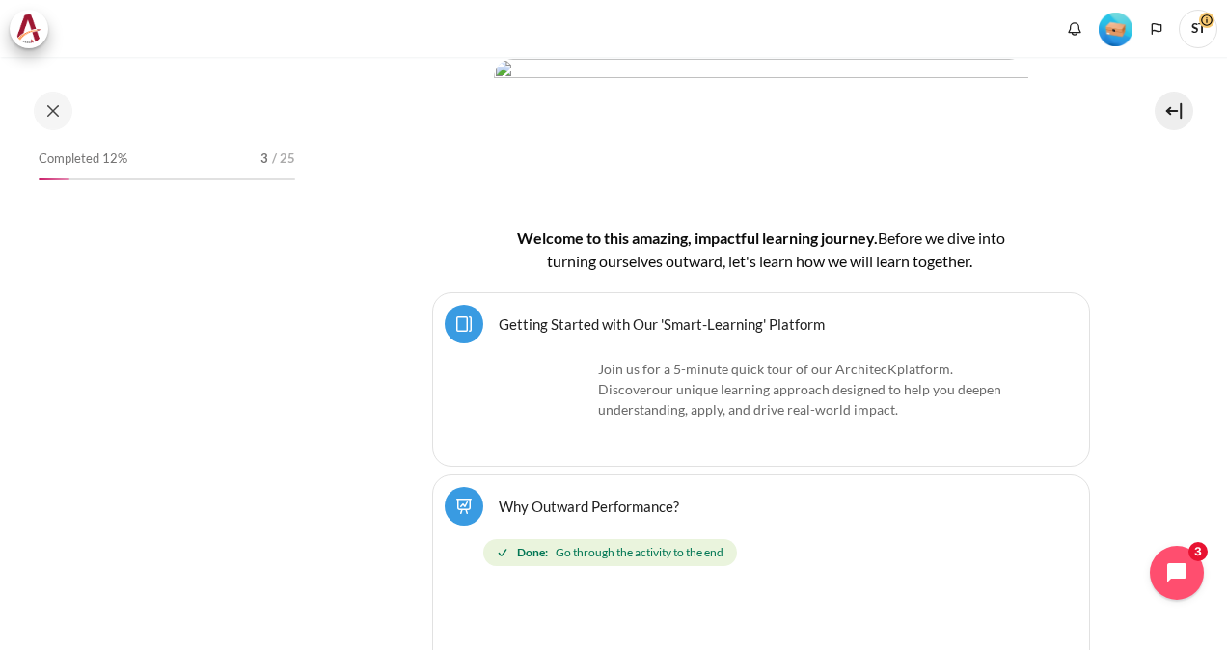
scroll to position [288, 0]
click at [261, 162] on span "3" at bounding box center [265, 159] width 8 height 19
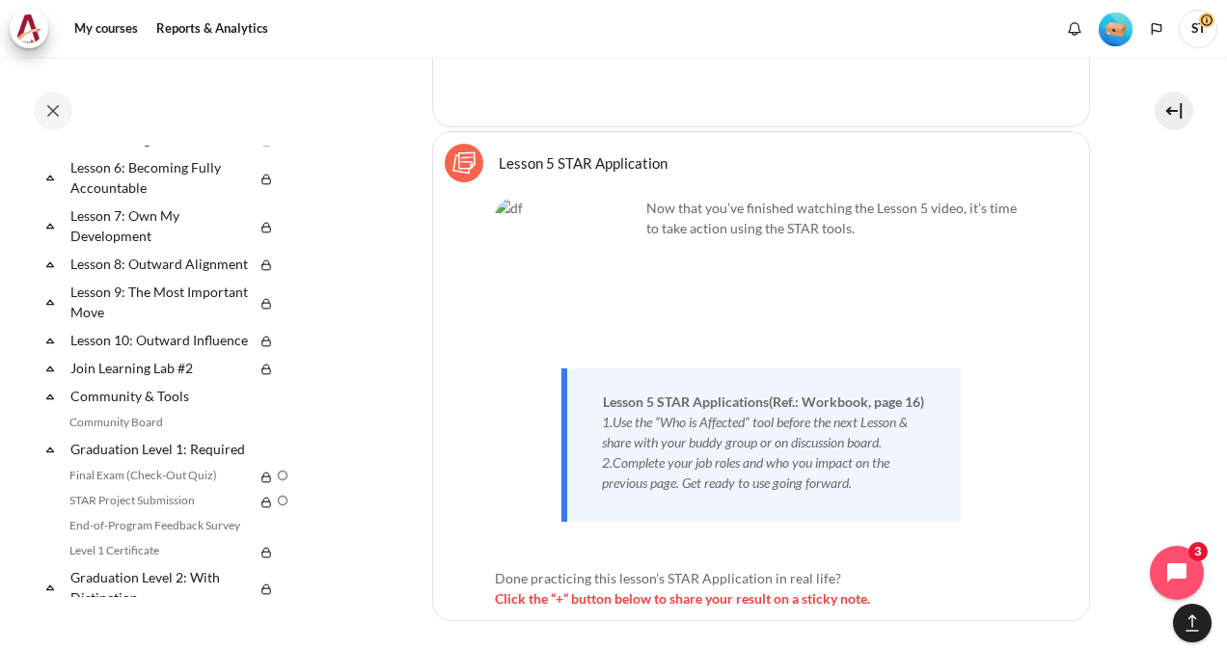
scroll to position [0, 0]
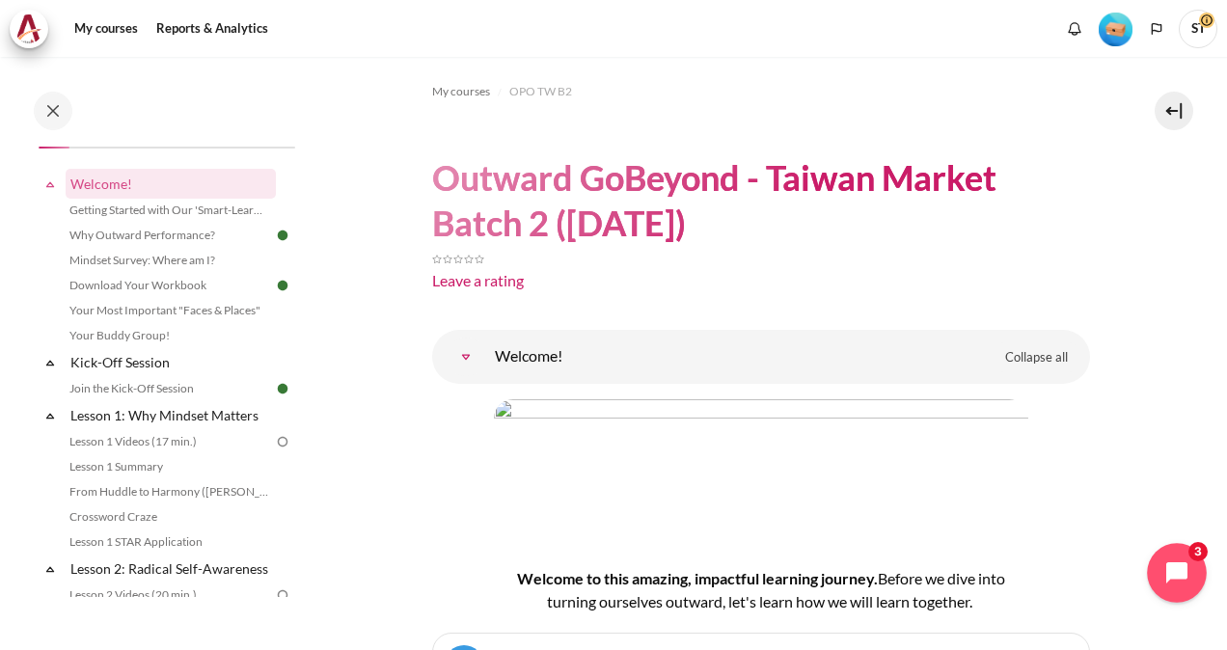
click at [1160, 590] on button "Open chat widget" at bounding box center [1177, 573] width 60 height 60
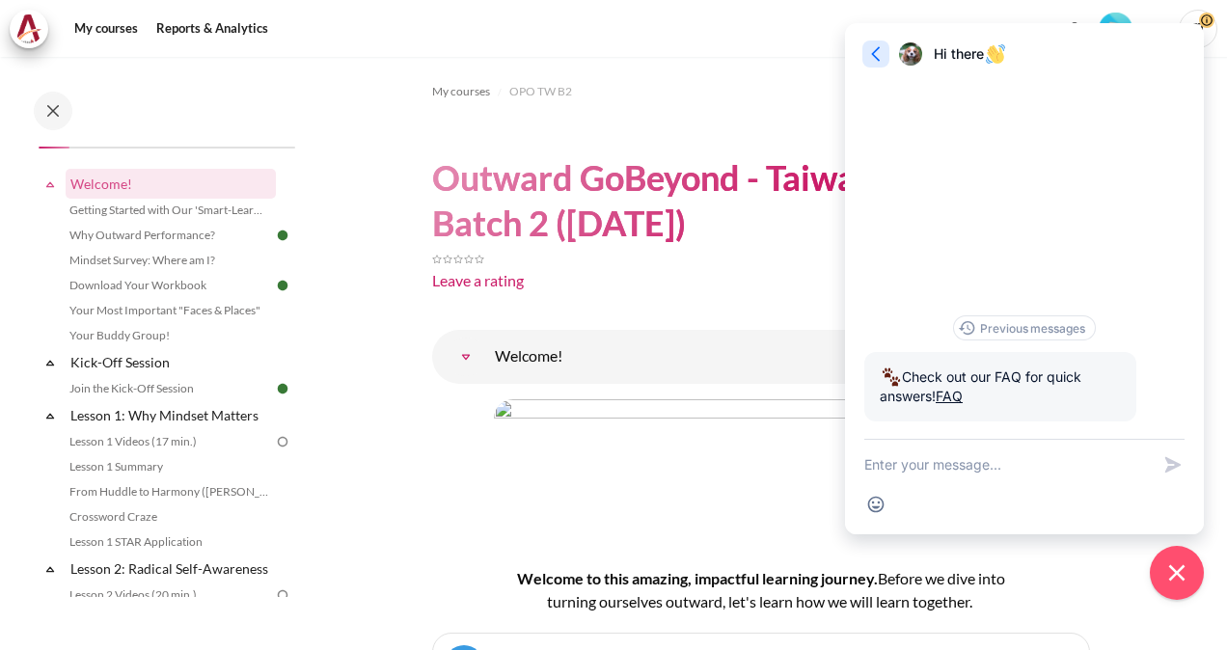
click at [874, 59] on icon "button" at bounding box center [875, 53] width 19 height 19
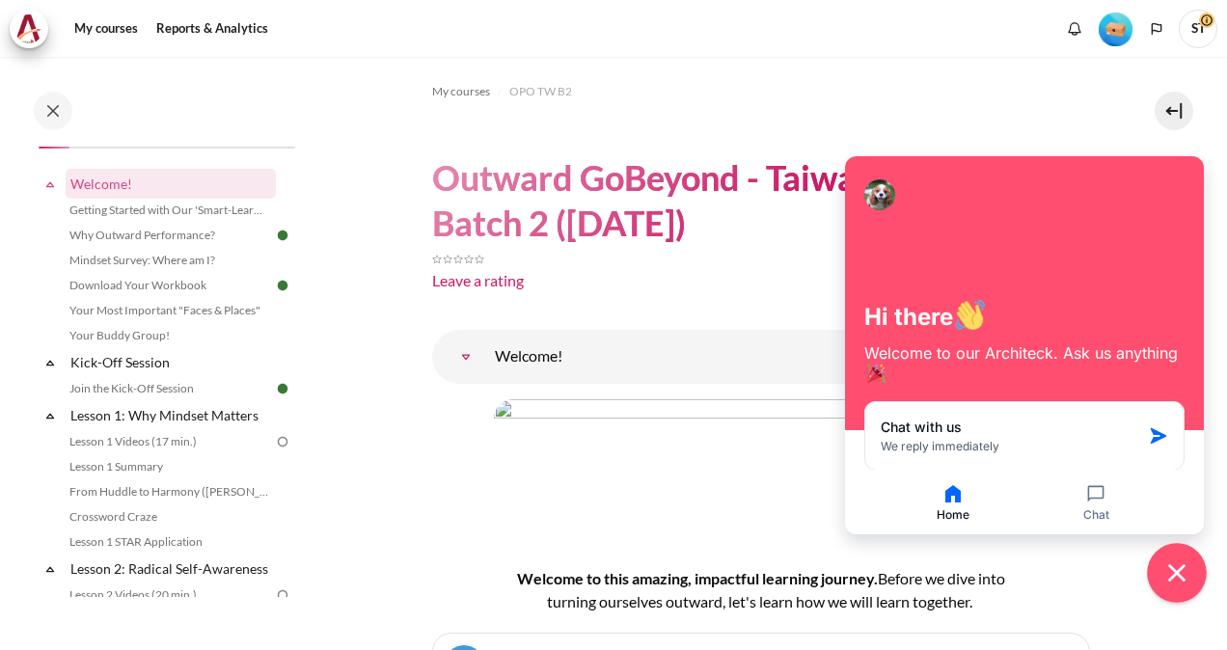
click at [1178, 579] on icon "Close chat widget" at bounding box center [1178, 574] width 30 height 30
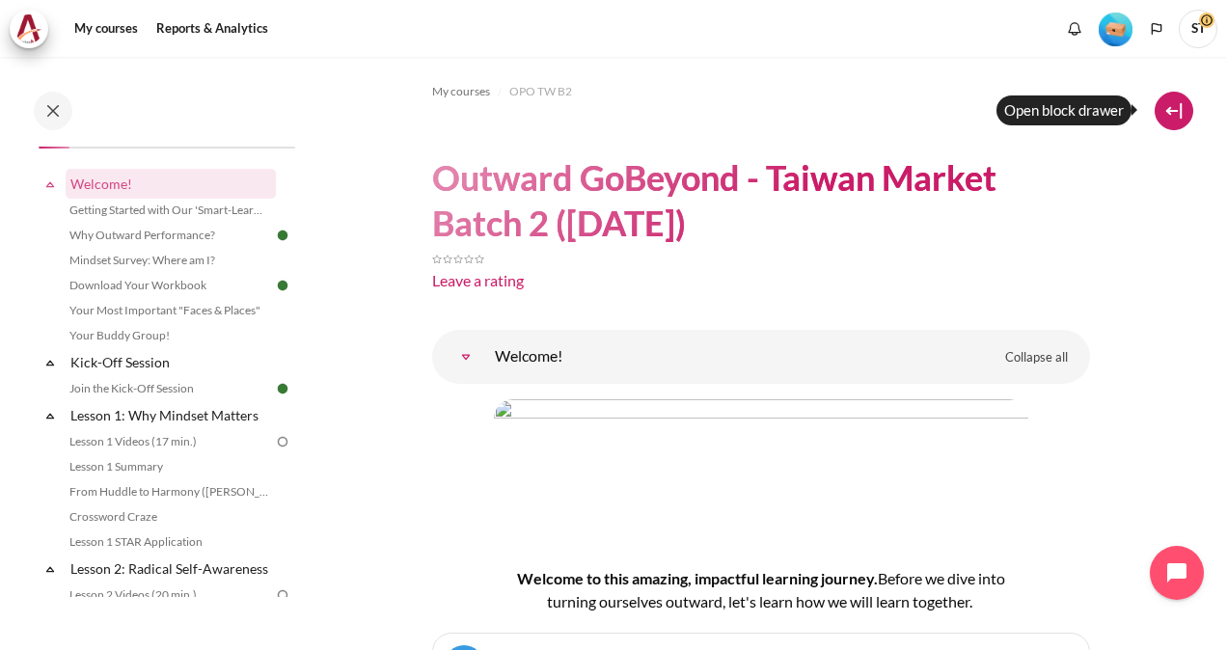
click at [1164, 114] on button at bounding box center [1174, 111] width 39 height 39
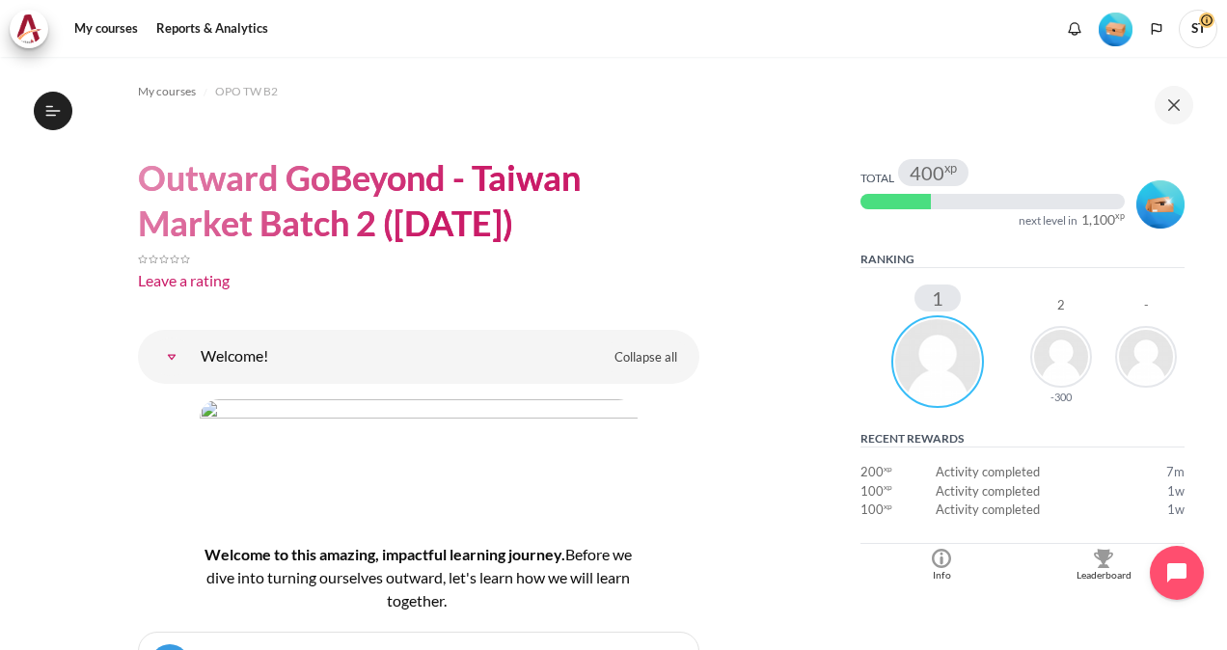
click at [1048, 372] on img "Blocks" at bounding box center [1061, 357] width 62 height 62
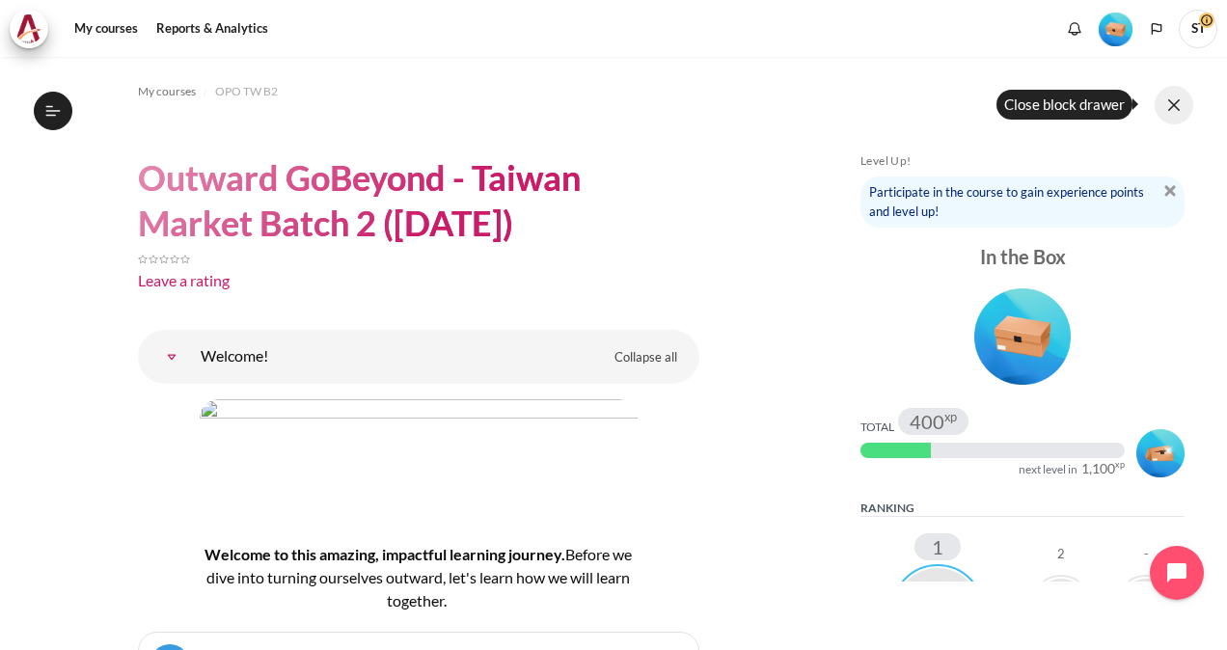
click at [1162, 114] on button at bounding box center [1174, 105] width 39 height 39
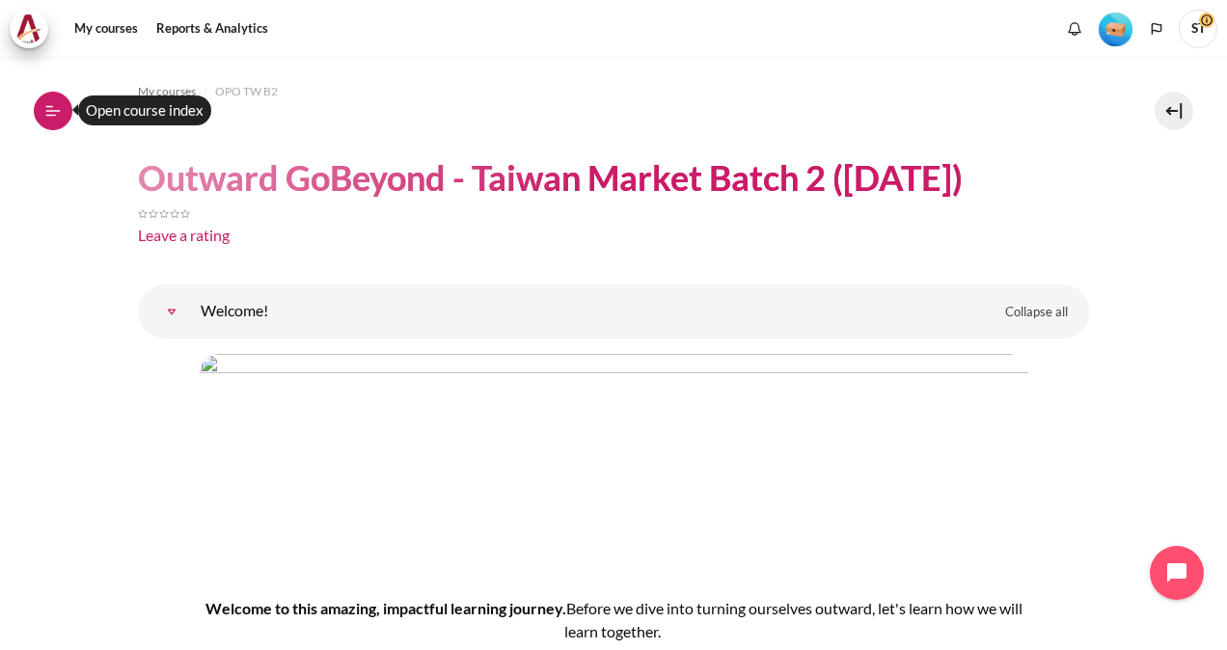
click at [54, 116] on icon at bounding box center [51, 115] width 11 height 1
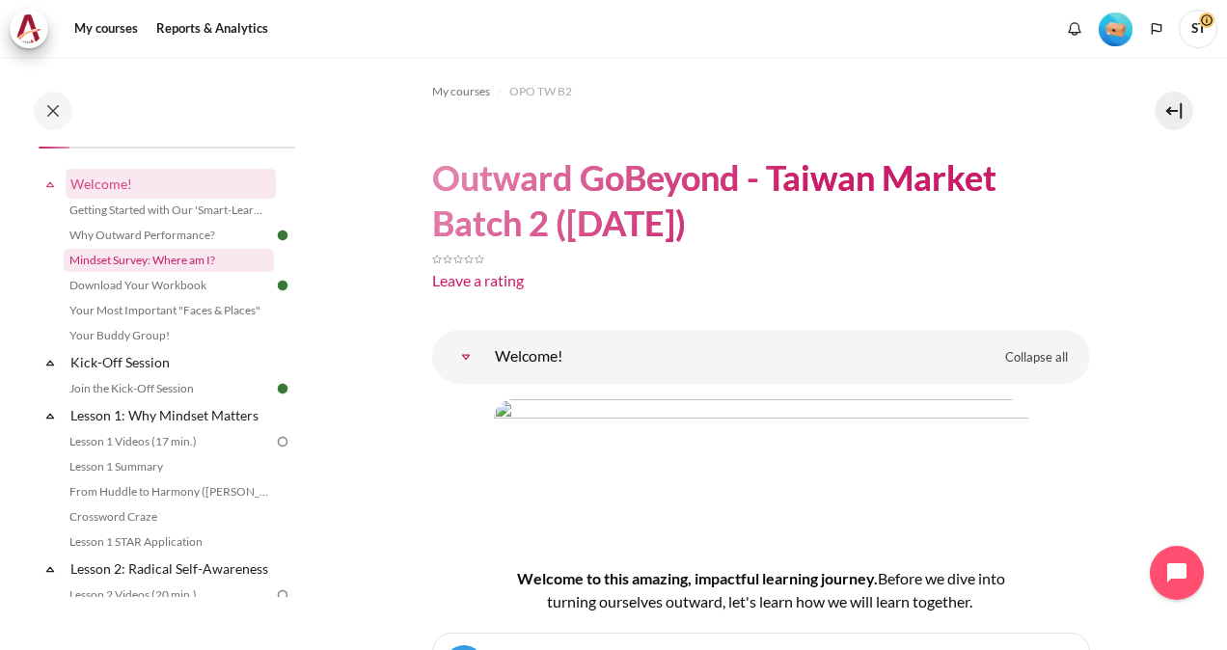
click at [135, 267] on link "Mindset Survey: Where am I?" at bounding box center [169, 260] width 210 height 23
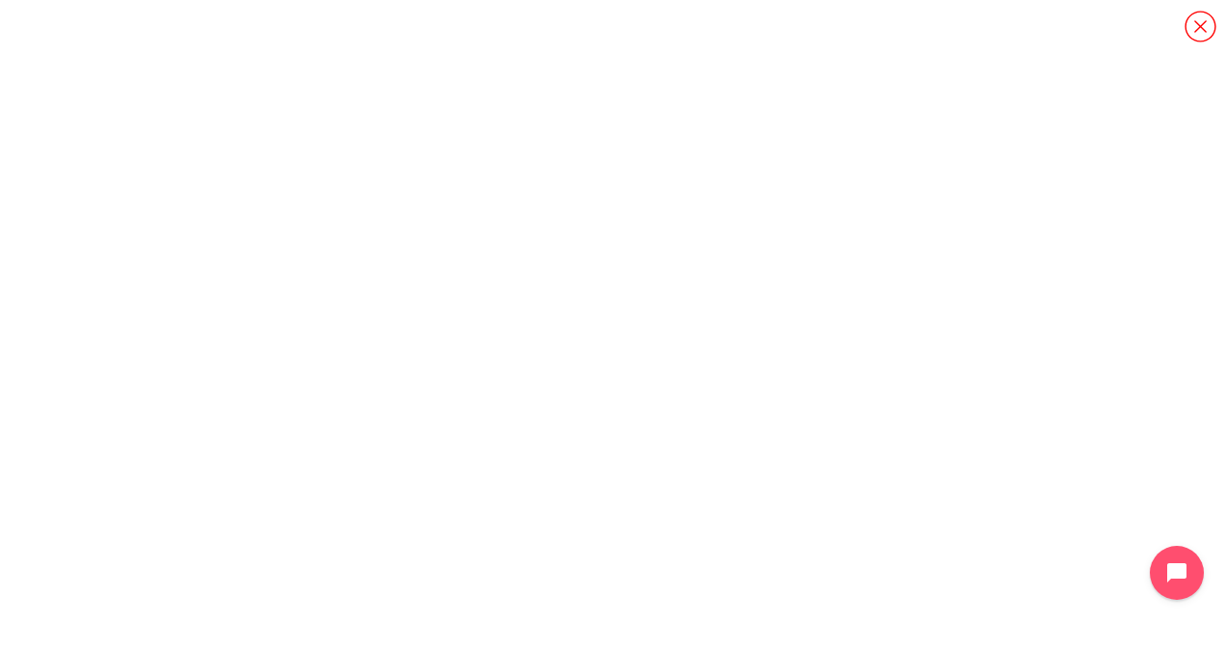
click at [1198, 34] on icon "Content" at bounding box center [1201, 27] width 34 height 34
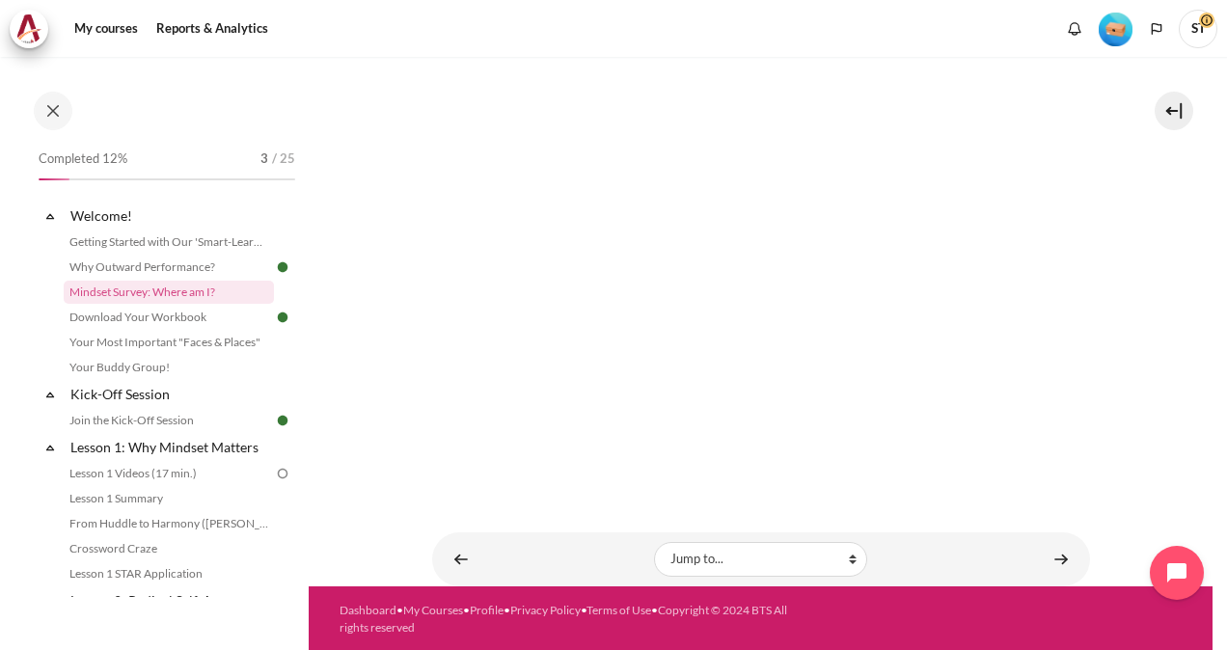
scroll to position [504, 0]
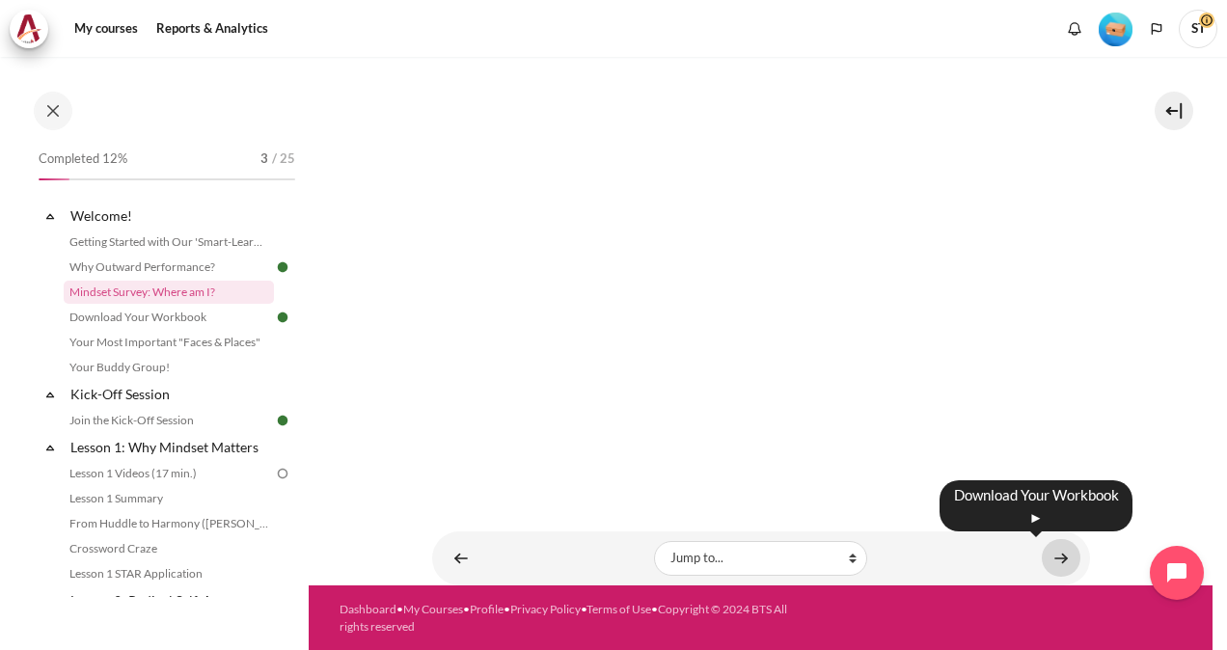
click at [1053, 554] on link "Content" at bounding box center [1061, 558] width 39 height 38
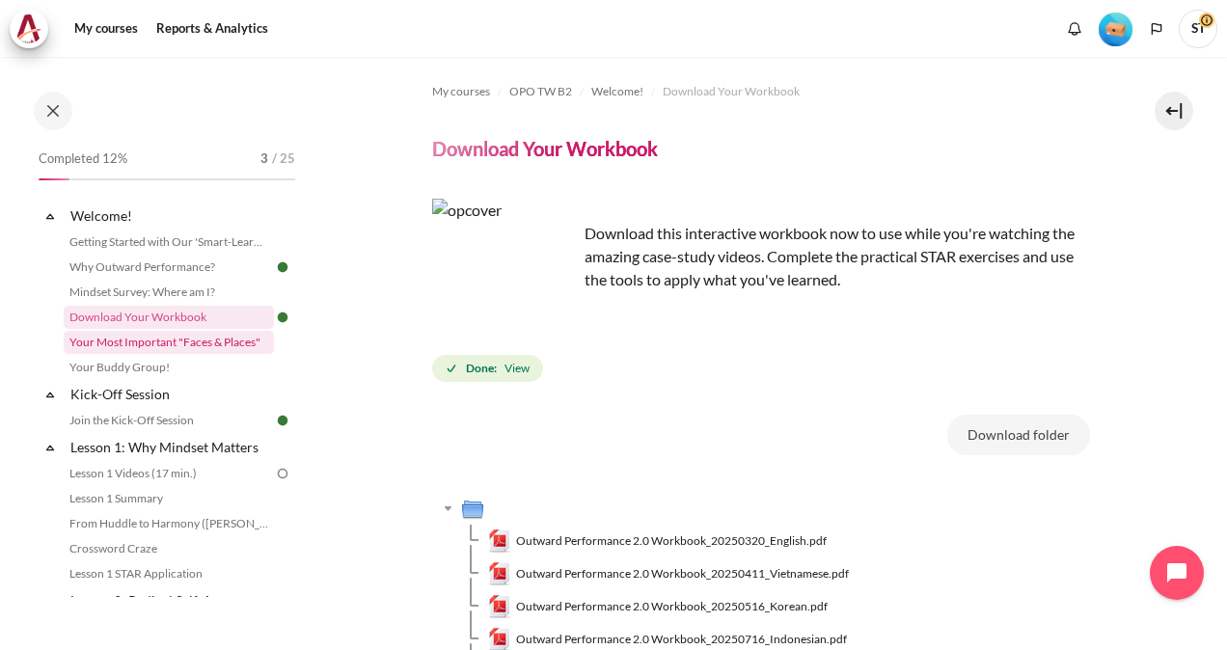
click at [242, 349] on link "Your Most Important "Faces & Places"" at bounding box center [169, 342] width 210 height 23
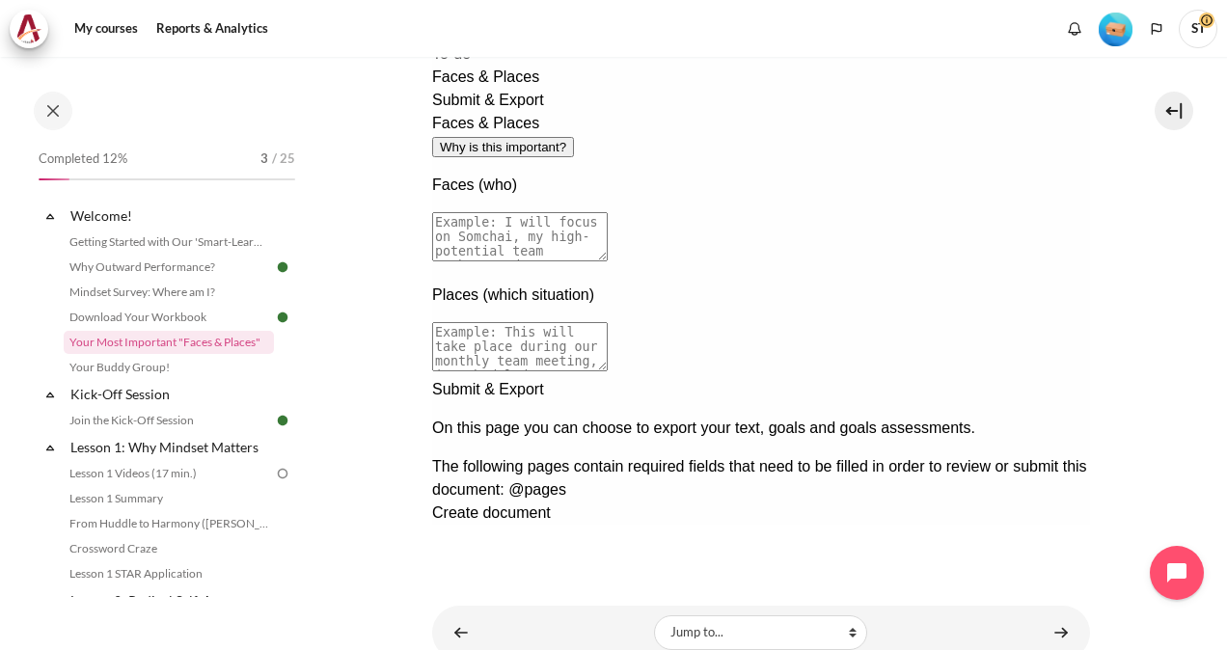
scroll to position [399, 0]
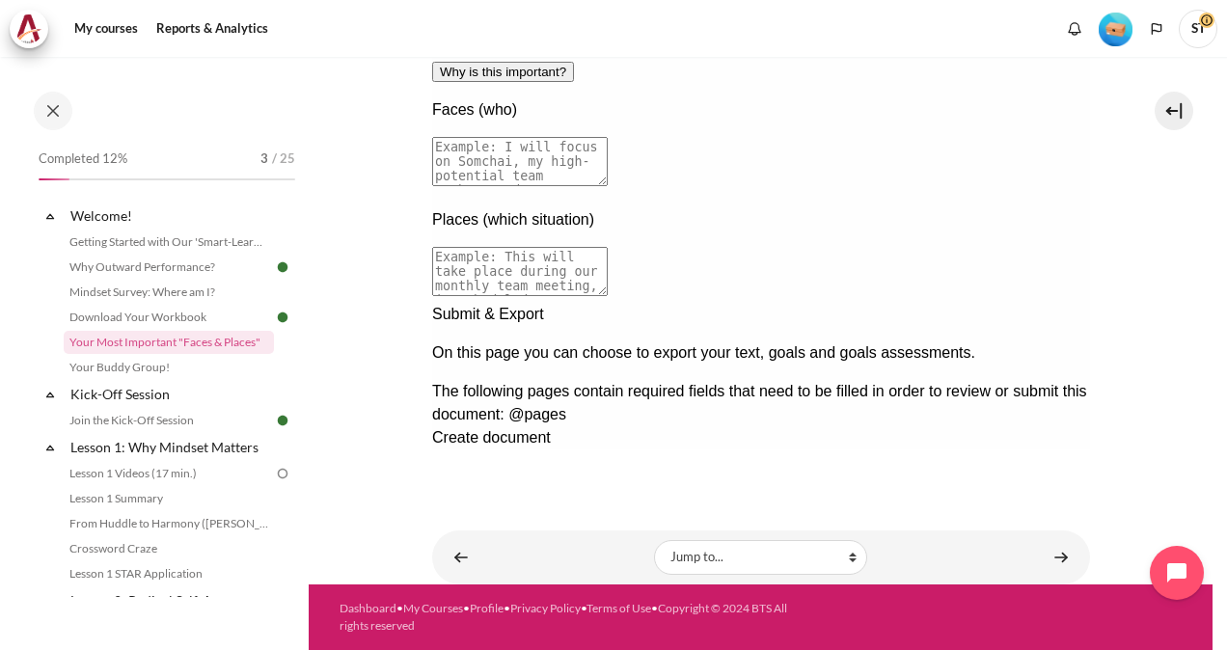
click at [1040, 303] on div "Next documentation step" at bounding box center [760, 303] width 658 height 0
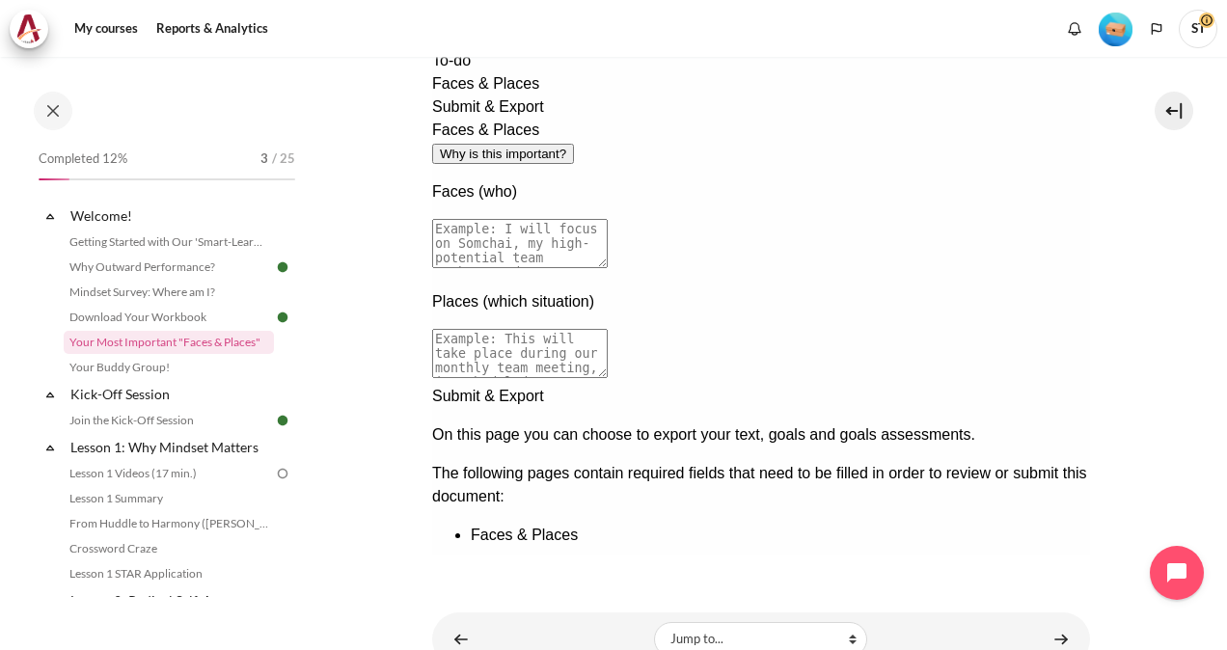
scroll to position [318, 0]
click at [1001, 585] on div "Previous documentation step" at bounding box center [760, 585] width 658 height 0
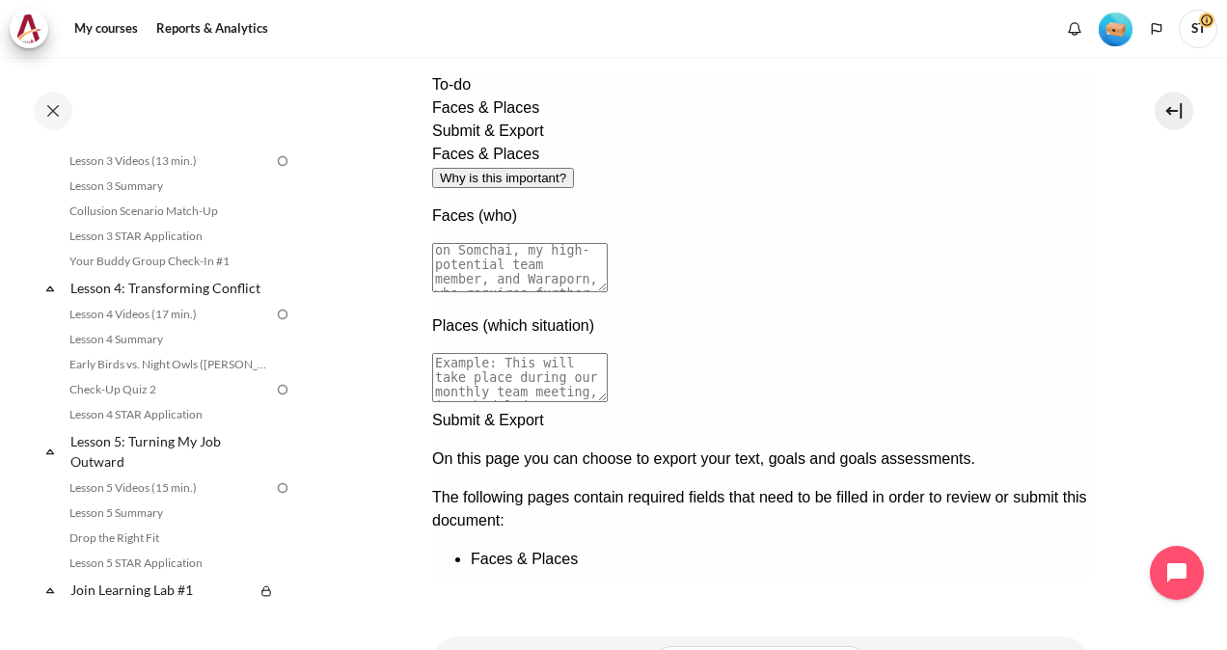
scroll to position [0, 0]
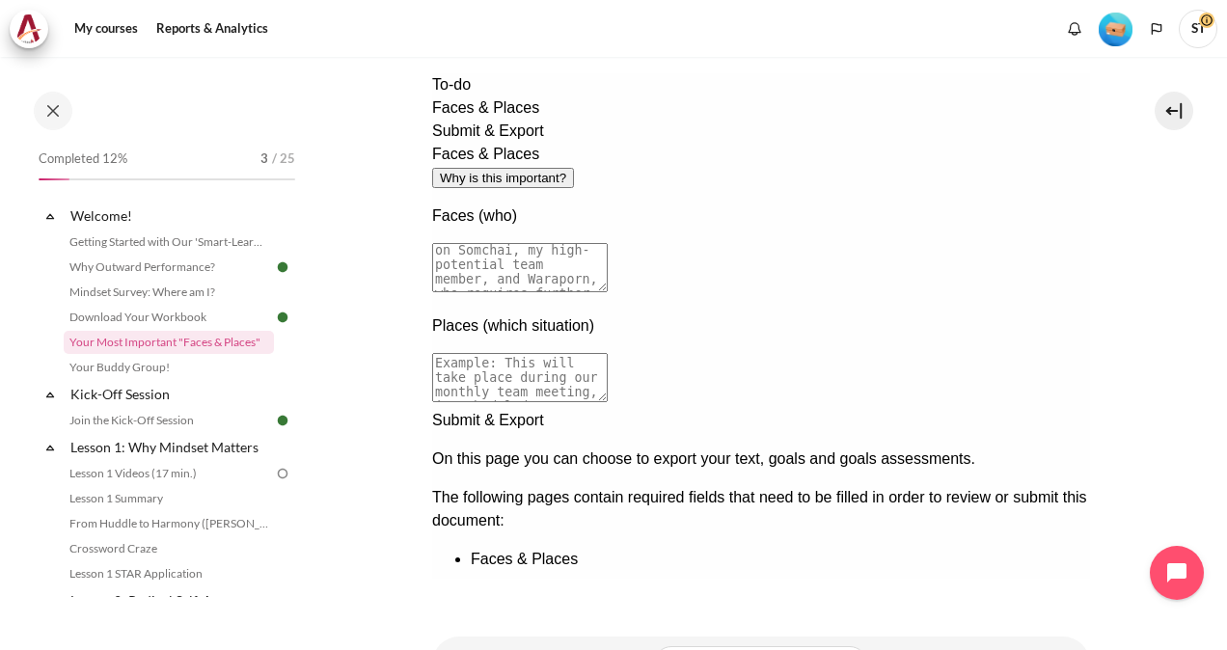
click at [1196, 28] on span "ST" at bounding box center [1198, 29] width 39 height 39
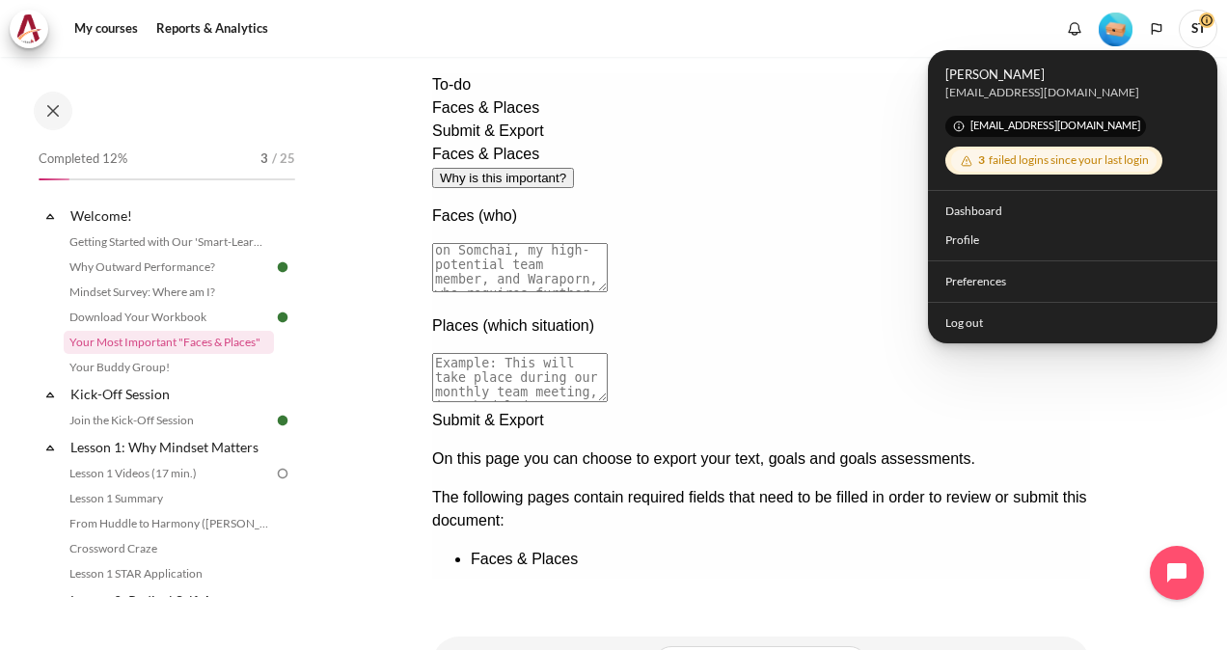
click at [1067, 162] on div "3 failed logins since your last login" at bounding box center [1054, 161] width 206 height 22
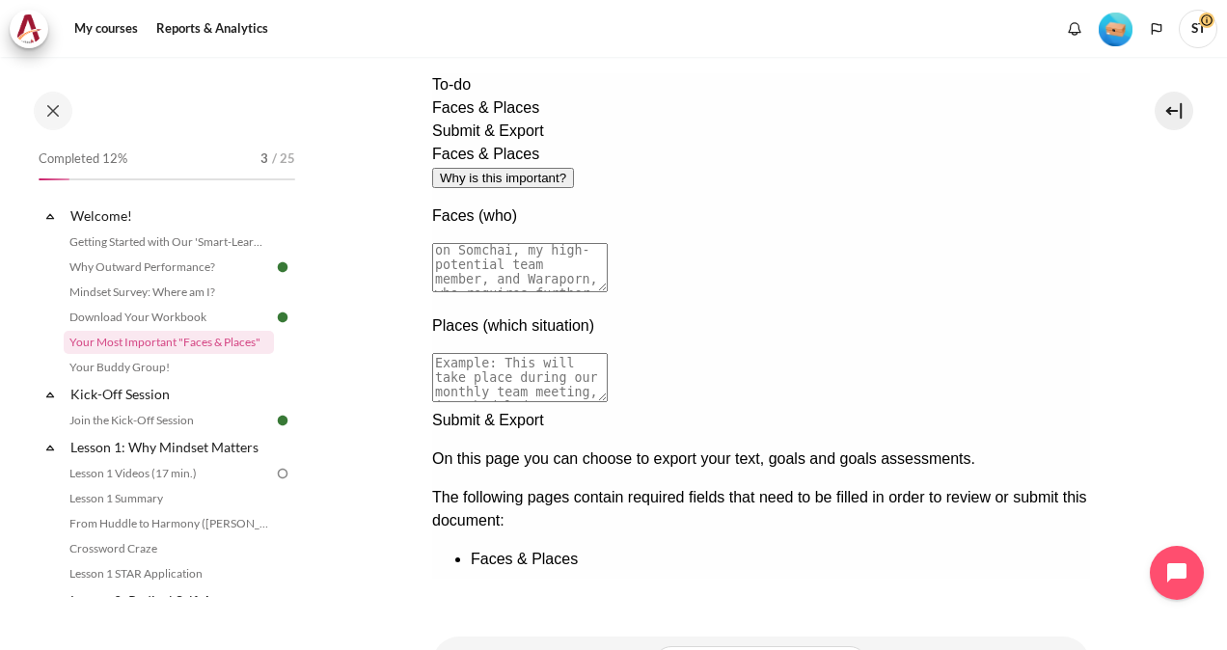
click at [1196, 23] on span "ST" at bounding box center [1198, 29] width 39 height 39
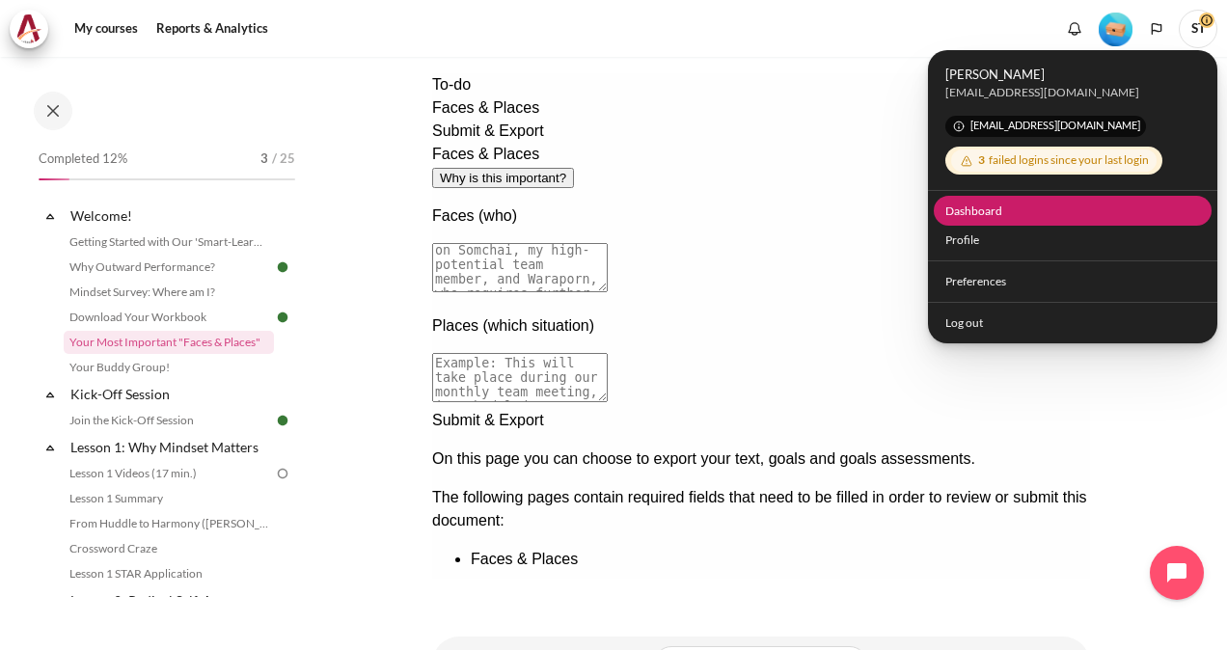
click at [972, 210] on link "Dashboard" at bounding box center [1073, 211] width 279 height 30
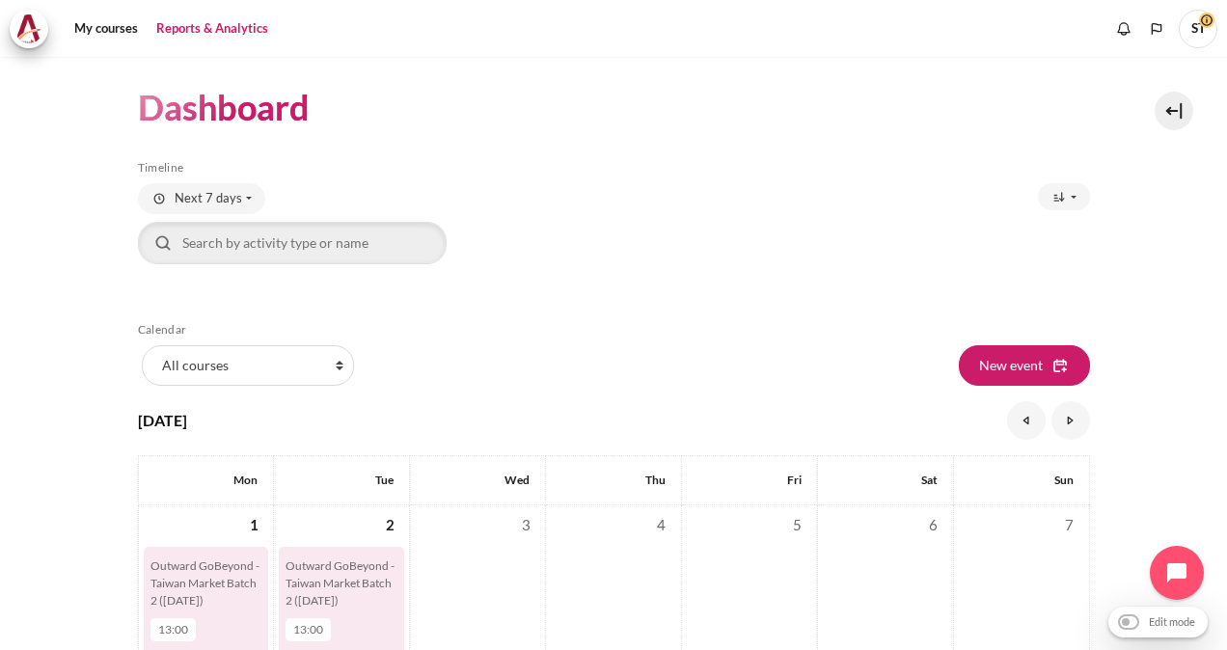
click at [231, 30] on link "Reports & Analytics" at bounding box center [212, 29] width 125 height 39
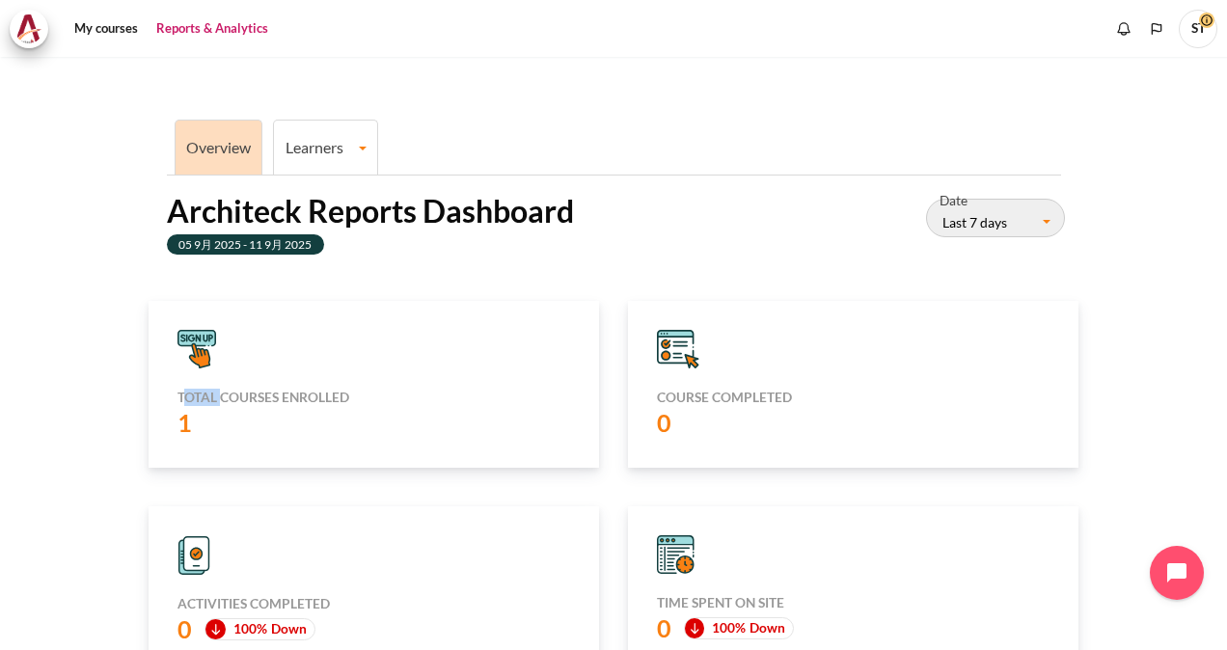
drag, startPoint x: 222, startPoint y: 372, endPoint x: 184, endPoint y: 392, distance: 42.3
click at [184, 392] on div "Total courses enrolled 1" at bounding box center [374, 384] width 451 height 167
click at [184, 392] on h5 "Total courses enrolled" at bounding box center [374, 397] width 393 height 17
click at [197, 349] on icon "Content" at bounding box center [197, 349] width 39 height 39
click at [320, 143] on link "Learners" at bounding box center [325, 147] width 103 height 18
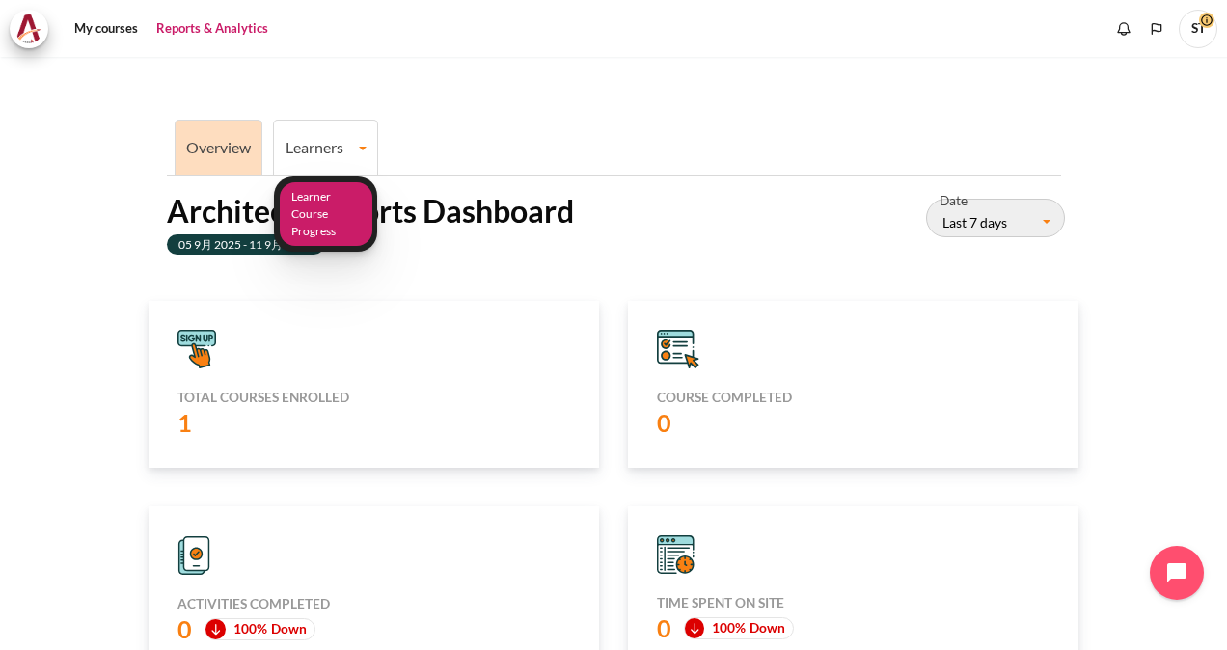
click at [323, 197] on link "Learner Course Progress" at bounding box center [326, 214] width 93 height 65
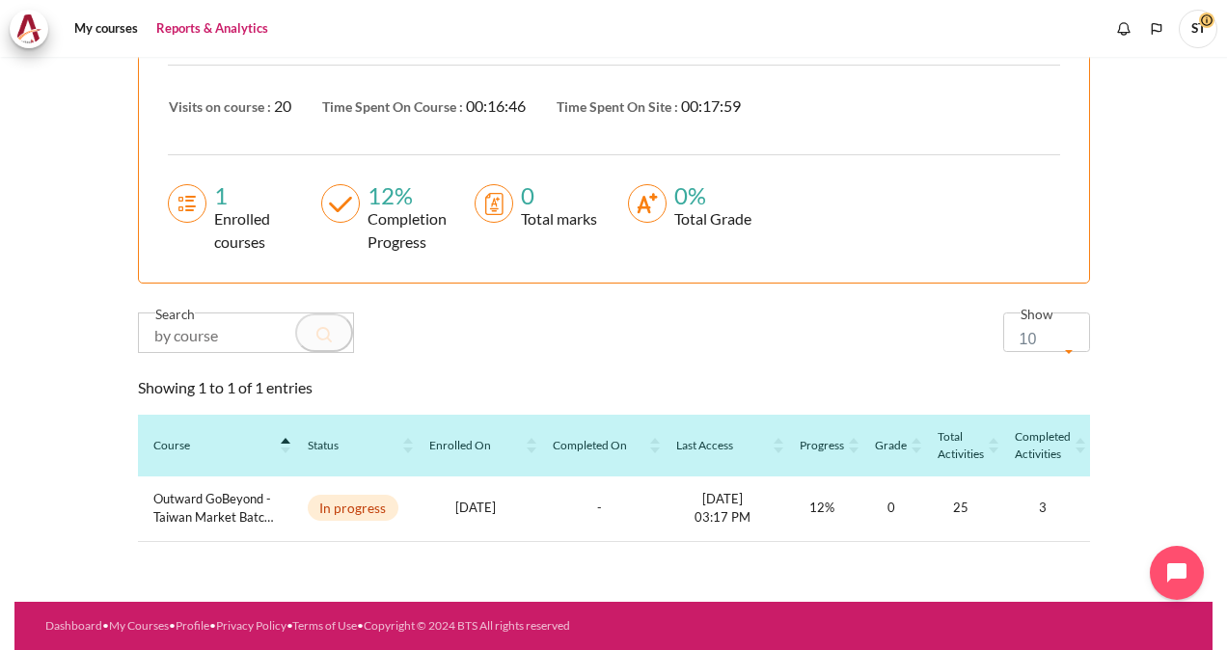
click at [50, 333] on section "Overview Learners Learner Course Progress Learner Course Progress Learner Cours…" at bounding box center [613, 126] width 1198 height 951
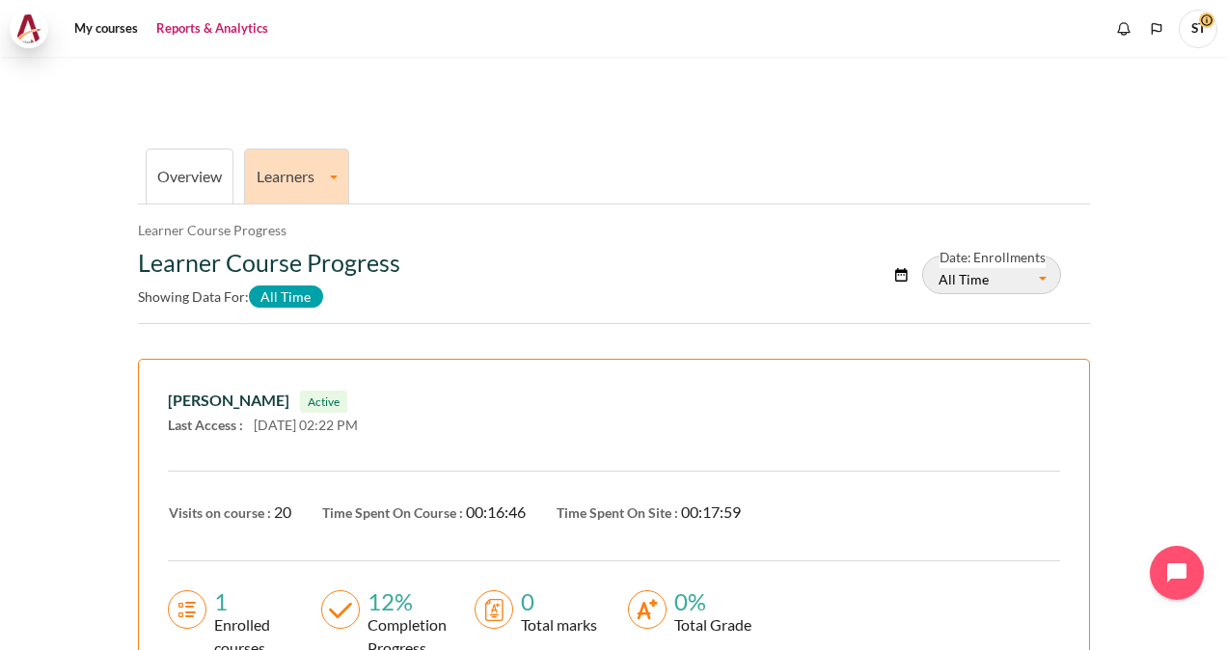
click at [31, 33] on img at bounding box center [28, 28] width 27 height 29
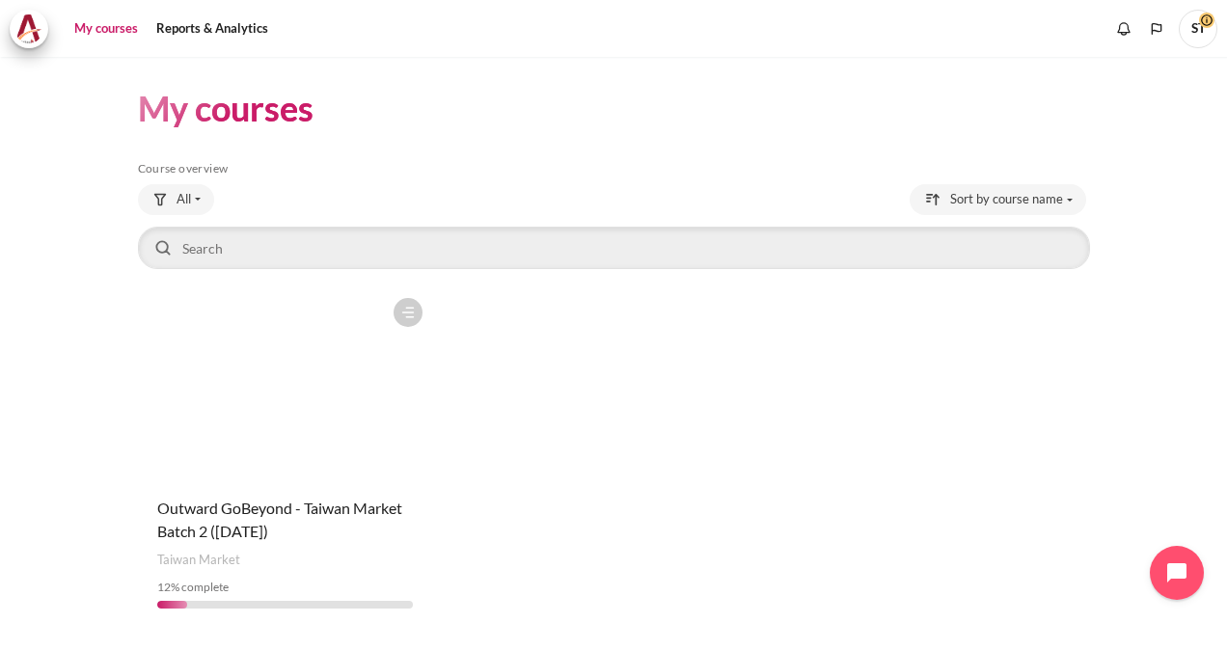
click at [1199, 28] on span "ST" at bounding box center [1198, 29] width 39 height 39
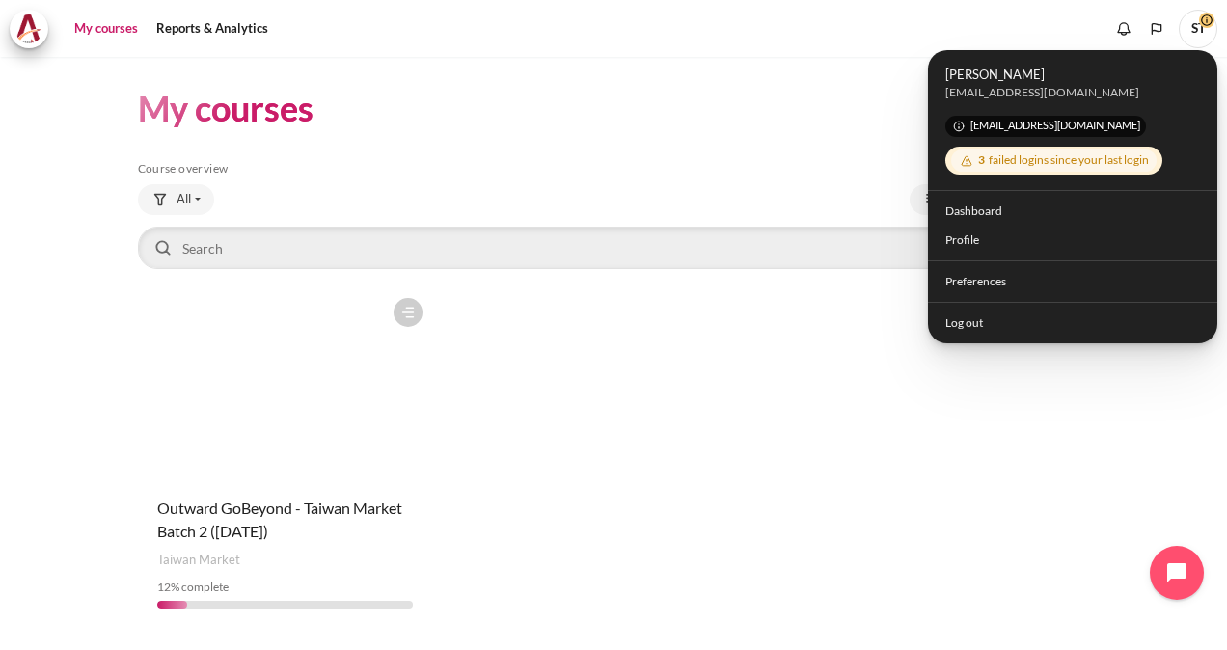
click at [1071, 154] on div "3 failed logins since your last login" at bounding box center [1054, 161] width 206 height 22
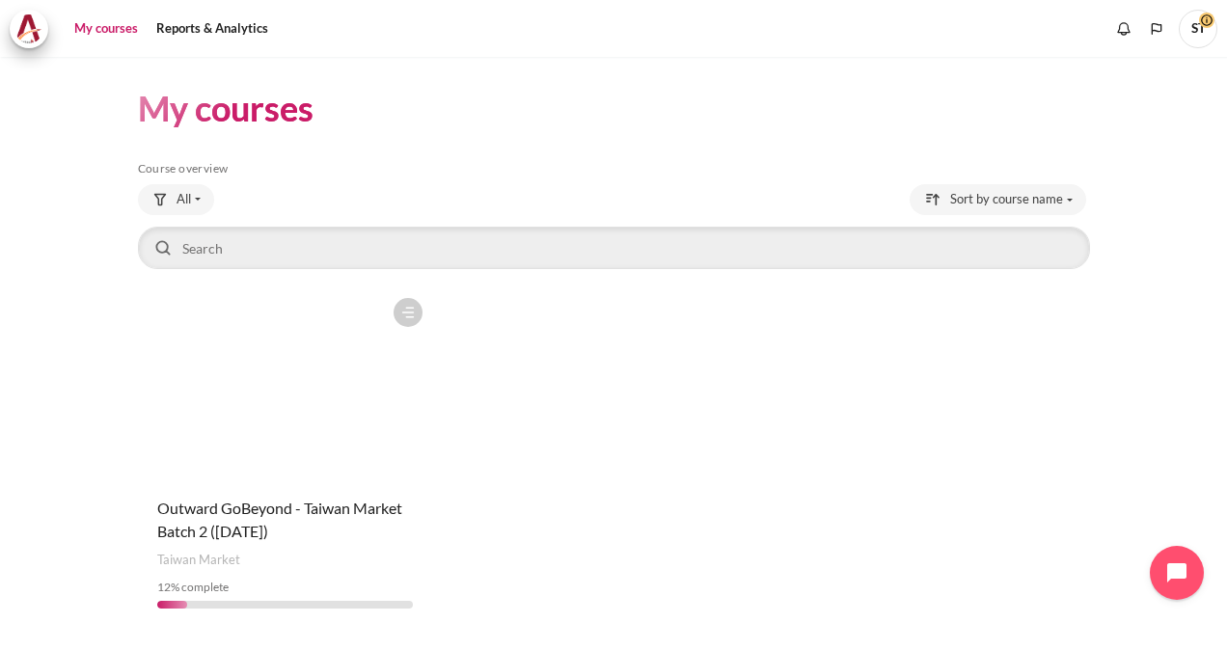
click at [1071, 154] on div "My courses Skip Course overview Course overview All All 12" at bounding box center [614, 357] width 952 height 600
click at [1195, 33] on span "ST" at bounding box center [1198, 29] width 39 height 39
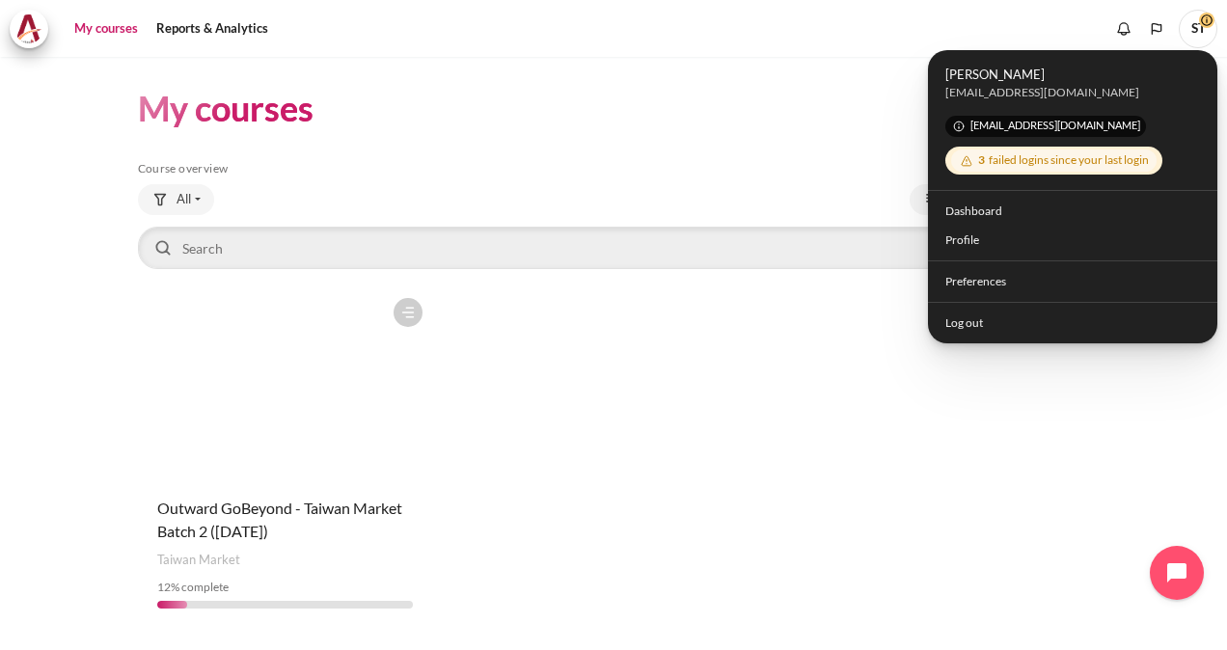
click at [916, 174] on h5 "Course overview" at bounding box center [614, 168] width 952 height 15
